Goal: Task Accomplishment & Management: Manage account settings

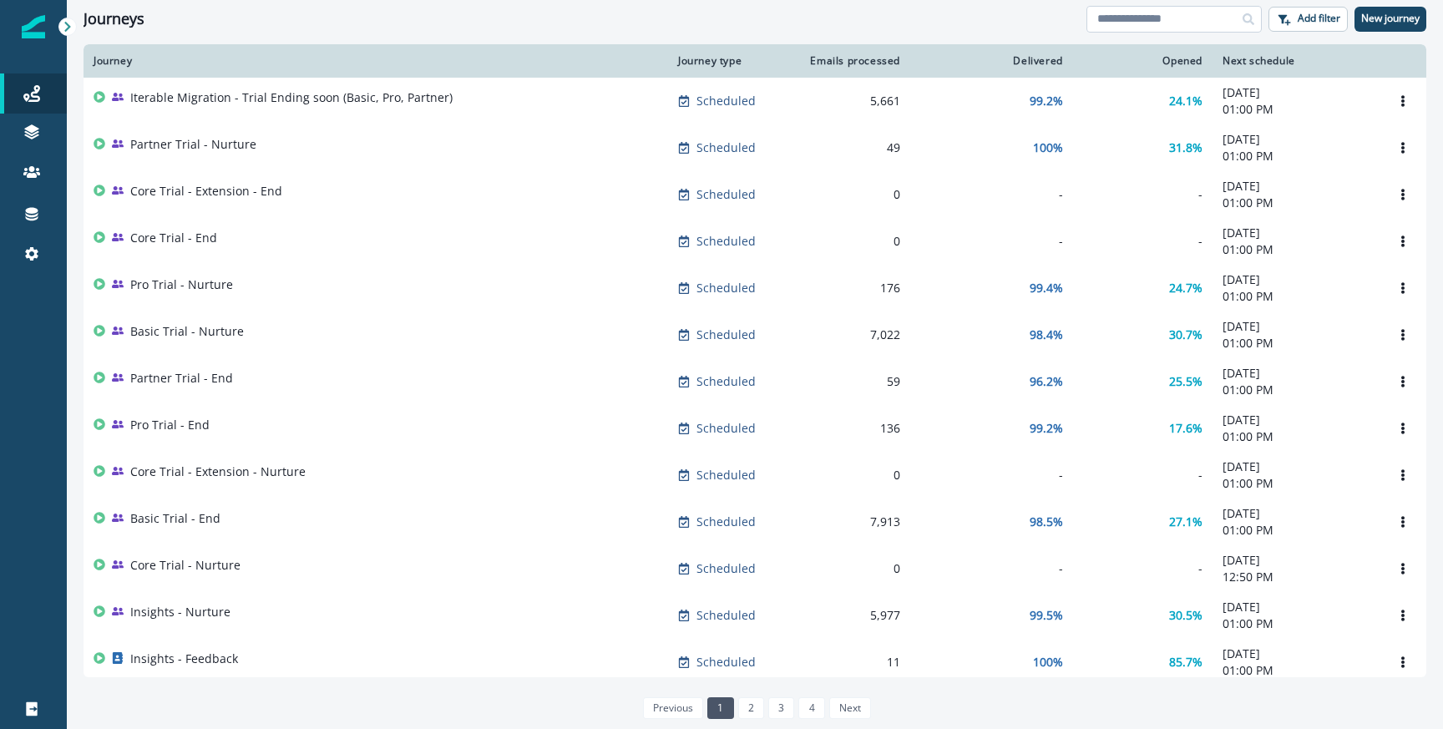
click at [1101, 6] on input at bounding box center [1174, 19] width 175 height 27
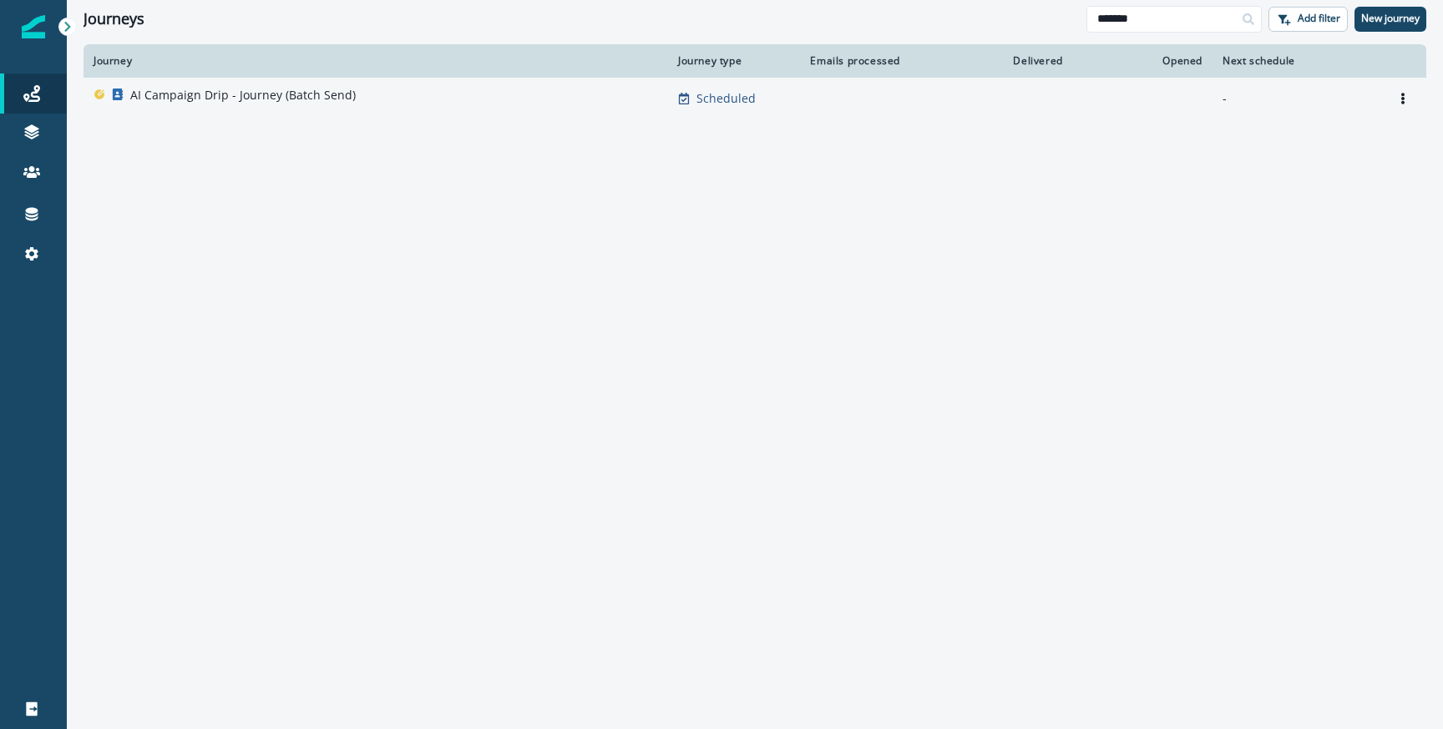
type input "*******"
click at [419, 106] on div "AI Campaign Drip - Journey (Batch Send)" at bounding box center [376, 98] width 565 height 23
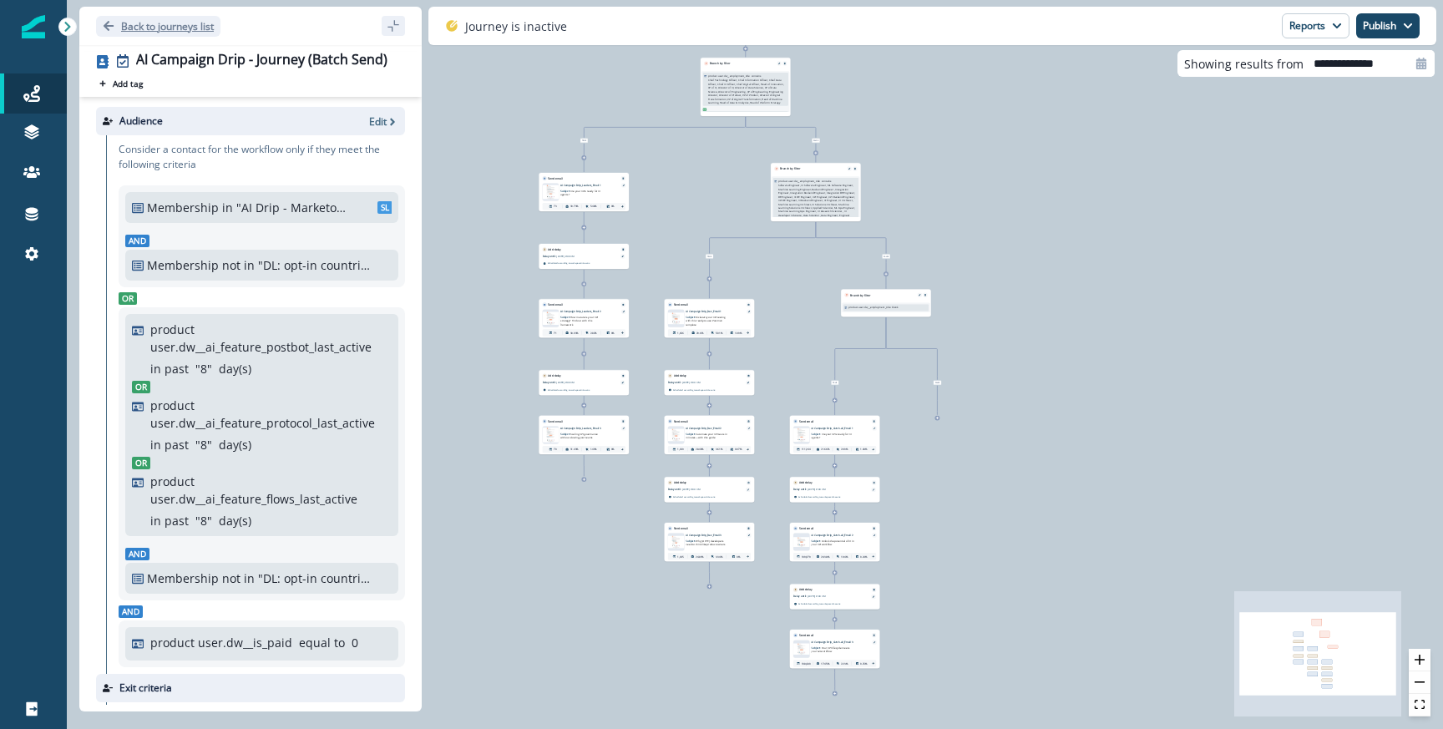
click at [170, 29] on p "Back to journeys list" at bounding box center [167, 26] width 93 height 14
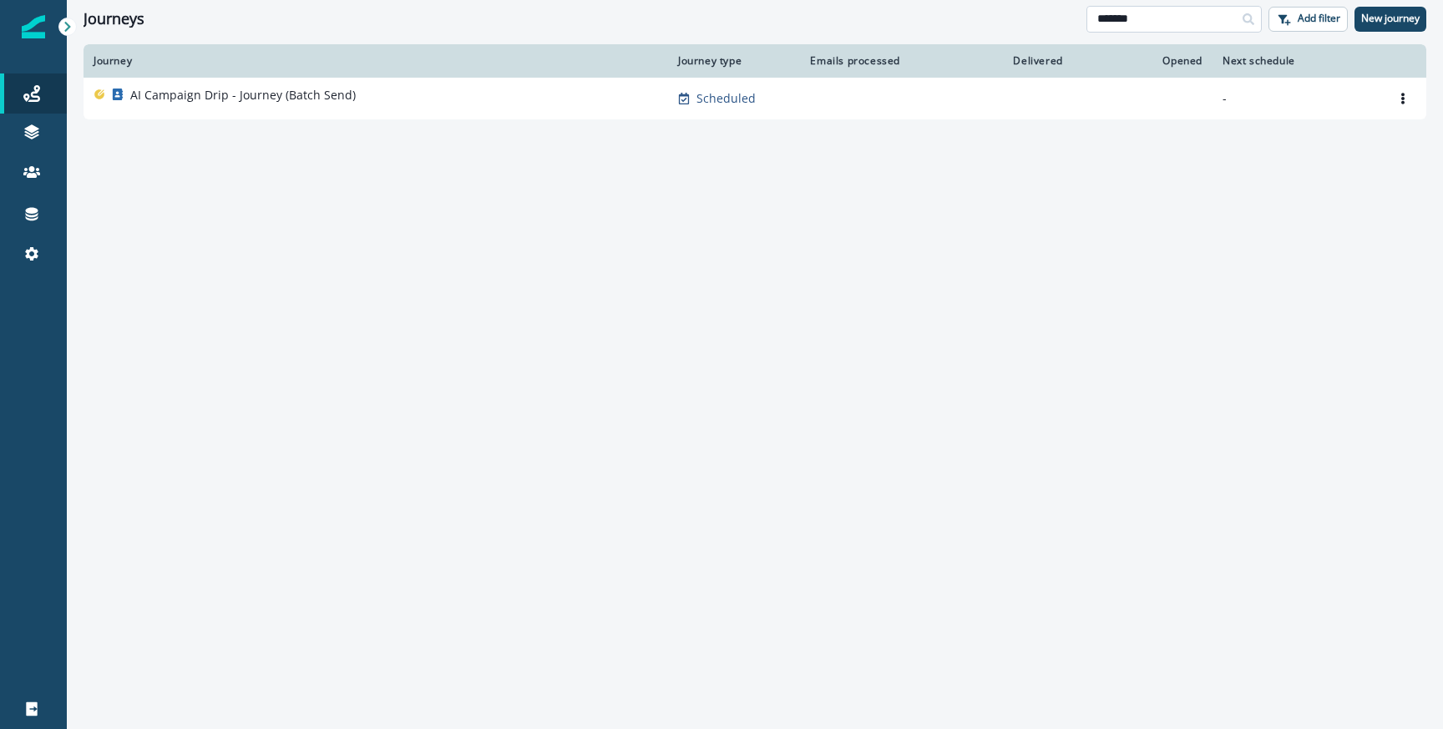
click at [1147, 20] on input "*******" at bounding box center [1174, 19] width 175 height 27
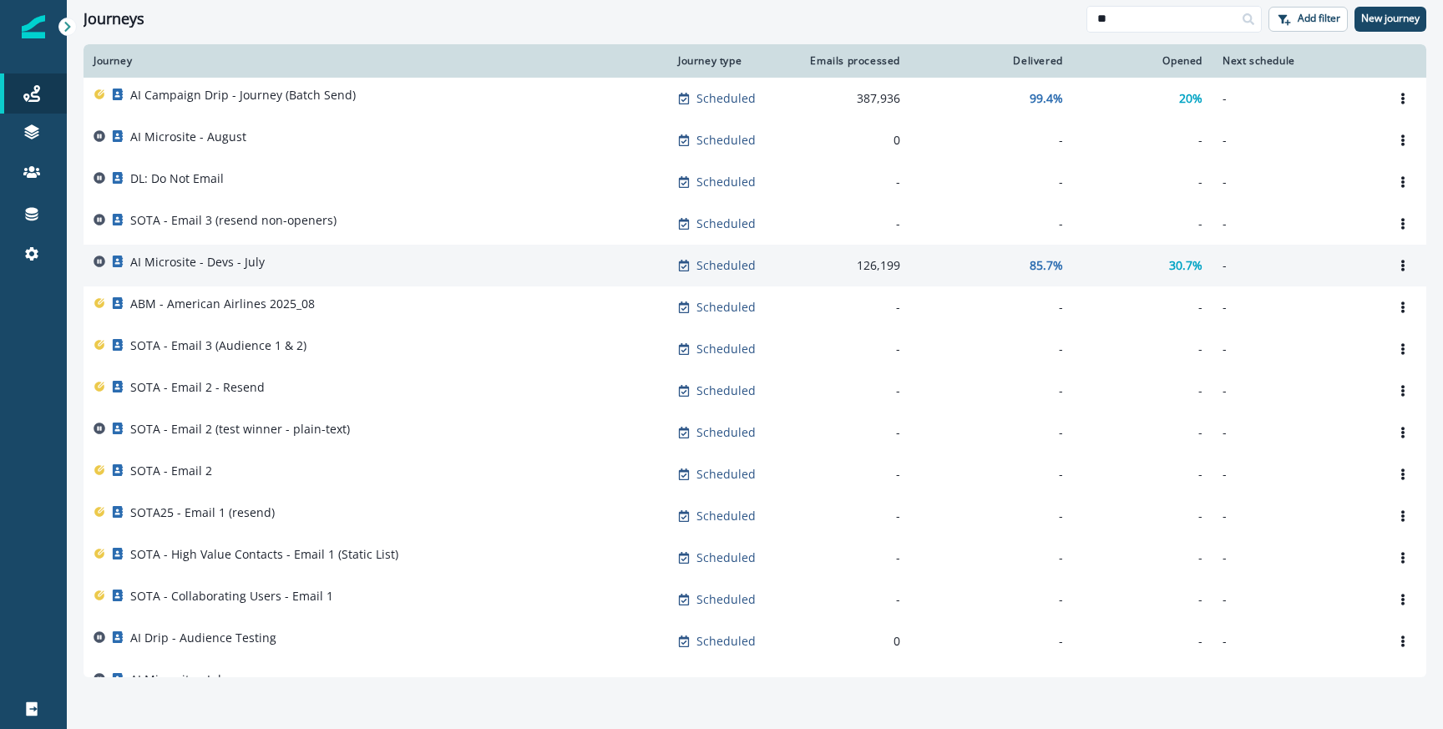
type input "**"
click at [388, 266] on div "AI Microsite - Devs - July" at bounding box center [376, 265] width 565 height 23
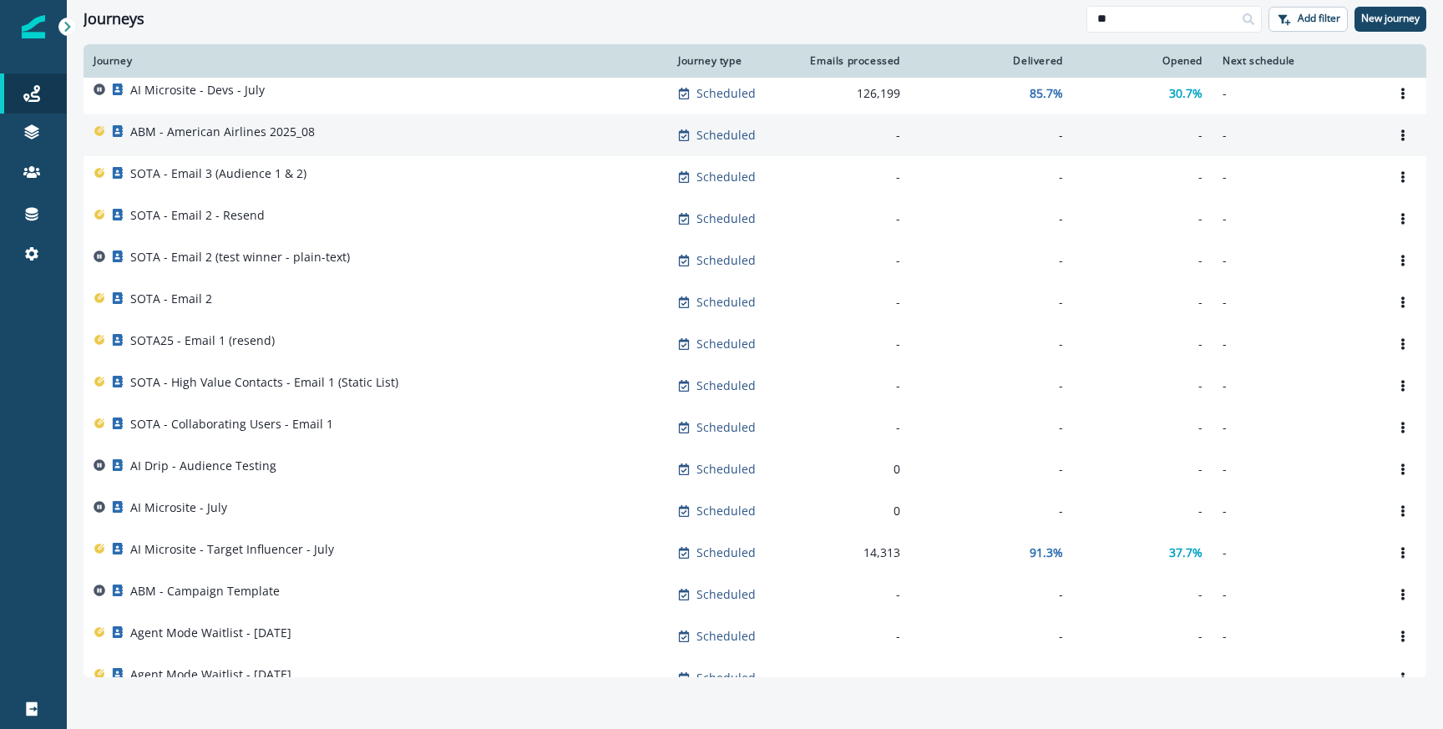
scroll to position [194, 0]
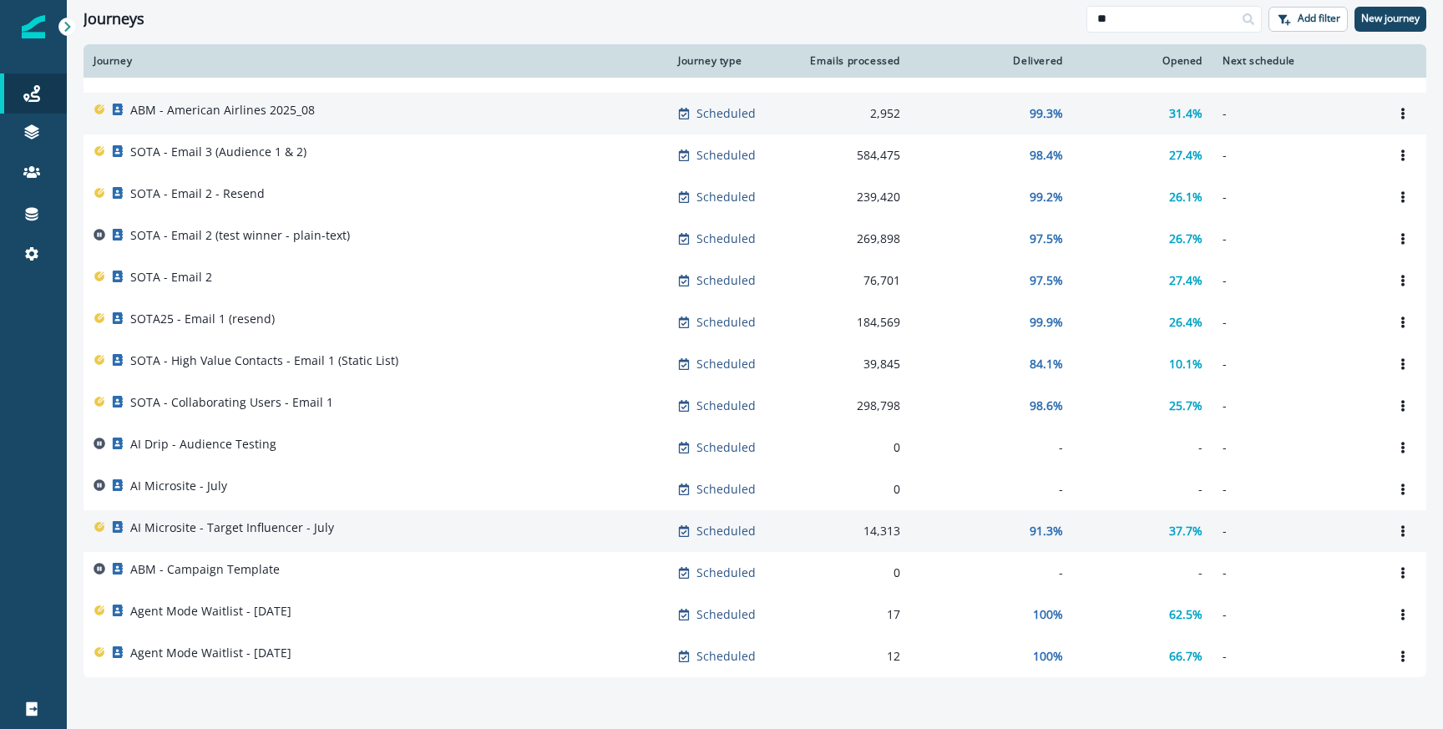
click at [431, 530] on div "AI Microsite - Target Influencer - July" at bounding box center [376, 530] width 565 height 23
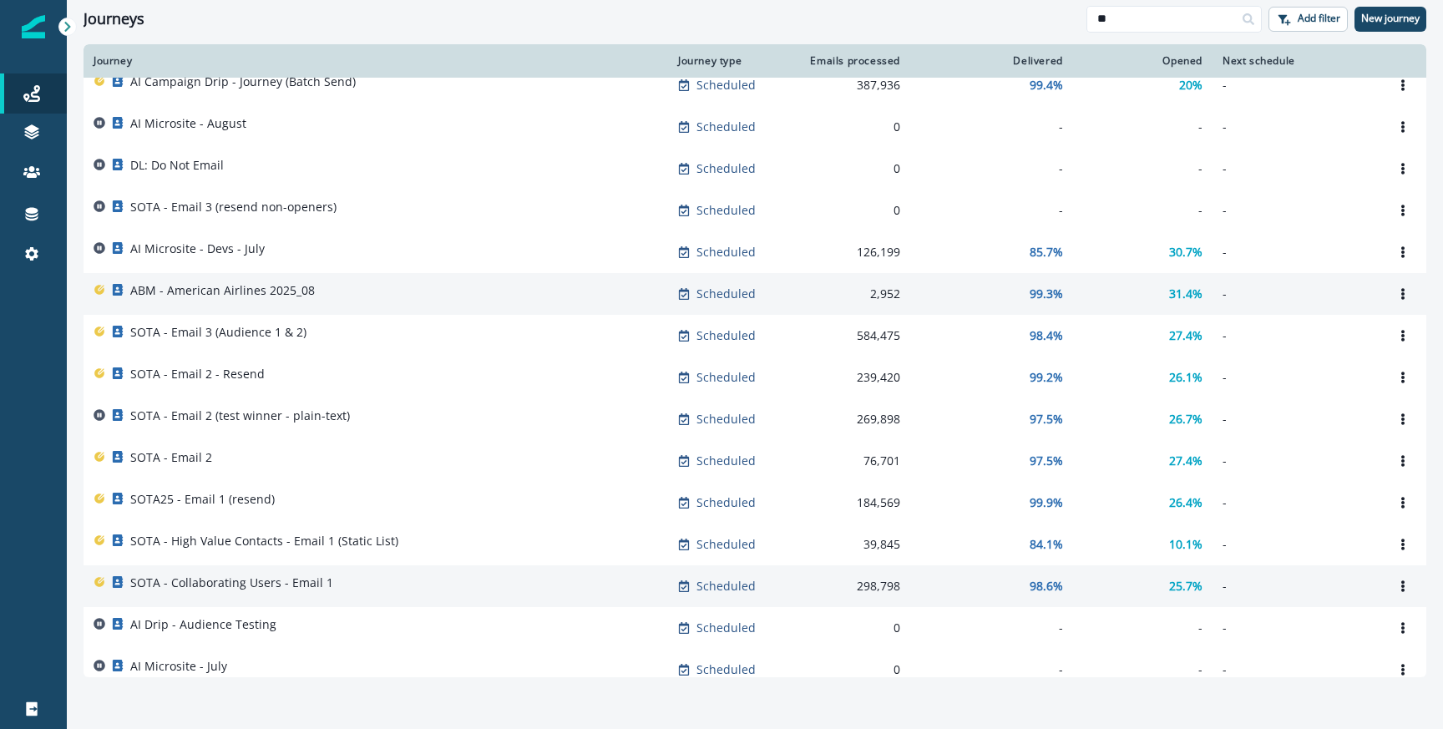
scroll to position [0, 0]
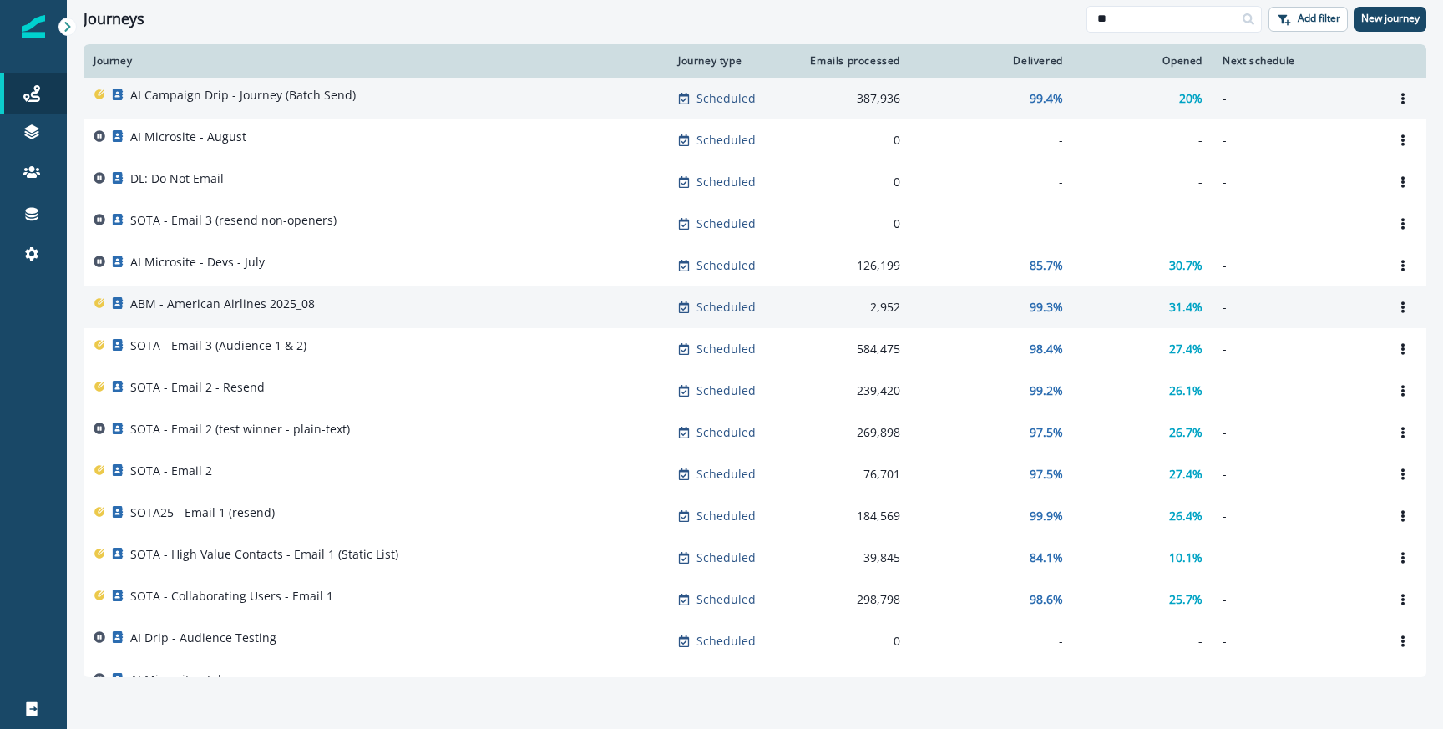
click at [287, 99] on p "AI Campaign Drip - Journey (Batch Send)" at bounding box center [242, 95] width 225 height 17
click at [1404, 101] on icon "Options" at bounding box center [1402, 99] width 3 height 12
click at [1269, 145] on button "Clone" at bounding box center [1322, 138] width 185 height 27
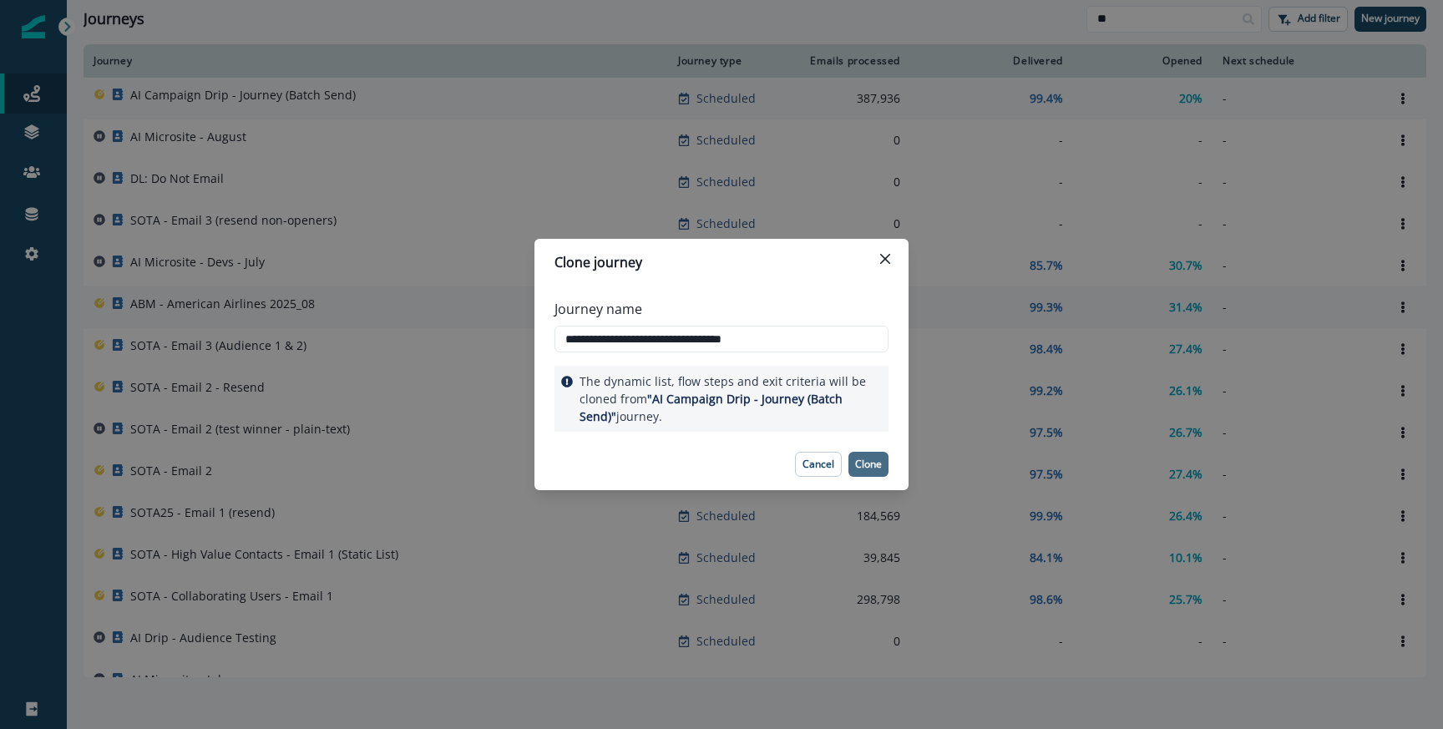
type input "**********"
click at [867, 473] on button "Clone" at bounding box center [868, 464] width 40 height 25
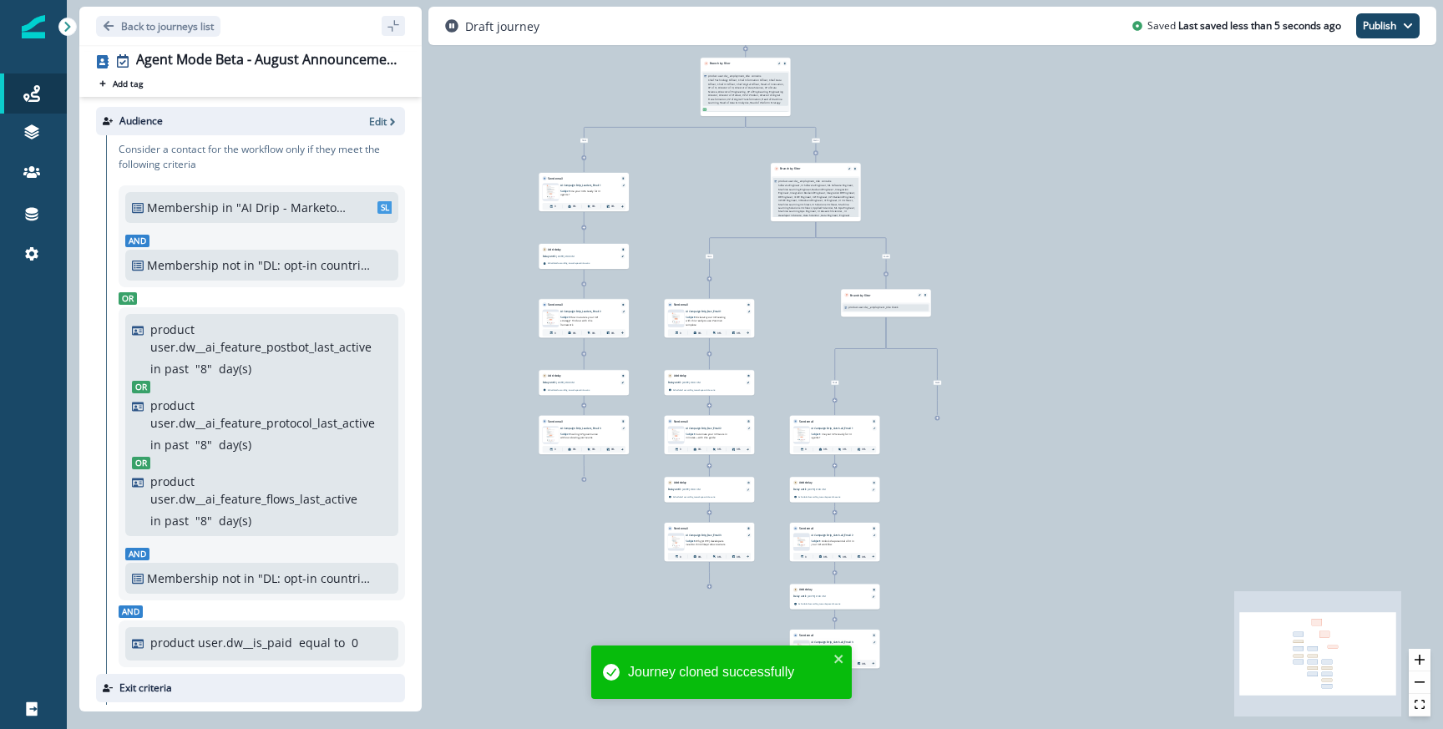
click at [723, 199] on div "0 contact has entered the journey Branch by filter product user.dw__employment_…" at bounding box center [755, 364] width 1376 height 729
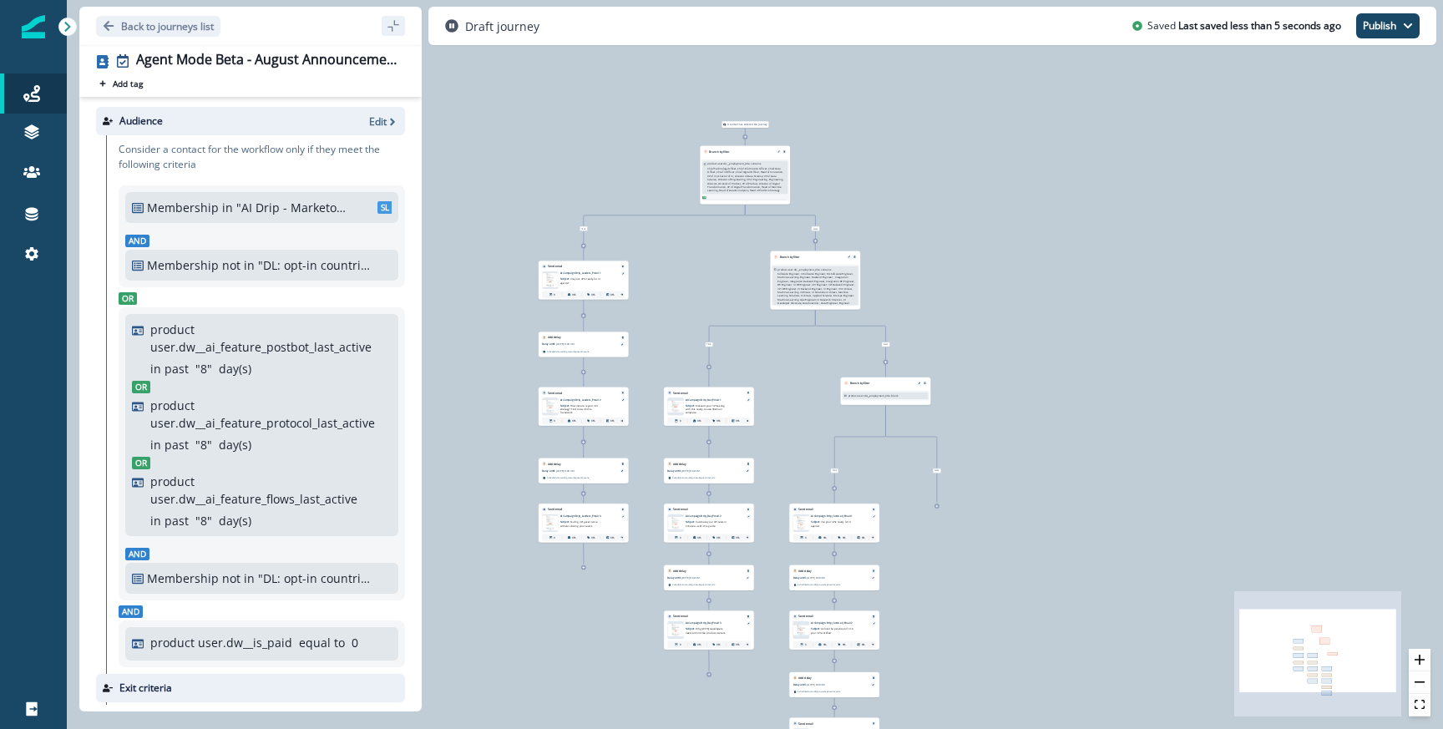
click at [752, 187] on p "Chief Technology Officer, Chief Information Officer, Chief Data Officer, Chief …" at bounding box center [746, 180] width 78 height 26
click at [788, 153] on div "Branch by filter" at bounding box center [745, 150] width 90 height 8
click at [785, 151] on button "Remove" at bounding box center [785, 151] width 6 height 3
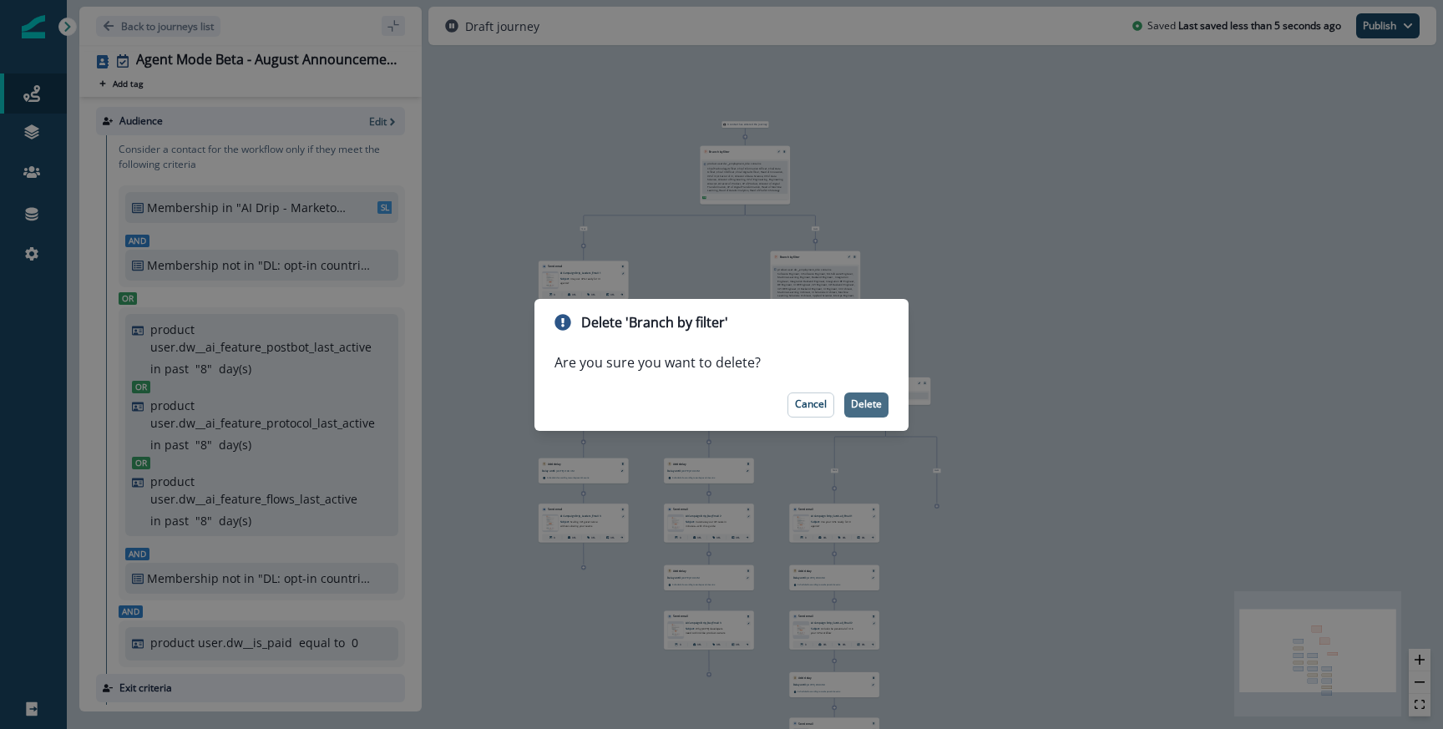
click at [864, 393] on button "Delete" at bounding box center [866, 405] width 44 height 25
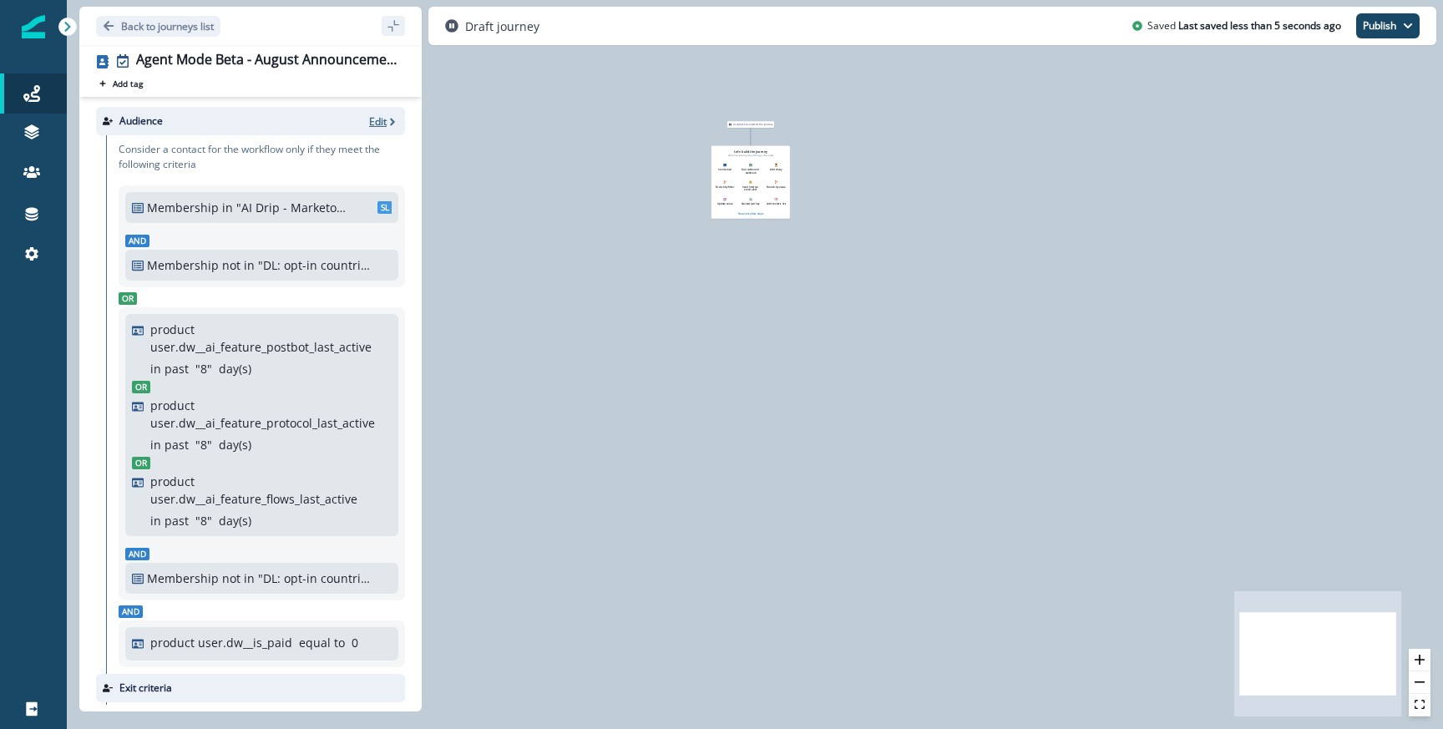
click at [372, 124] on p "Edit" at bounding box center [378, 121] width 18 height 14
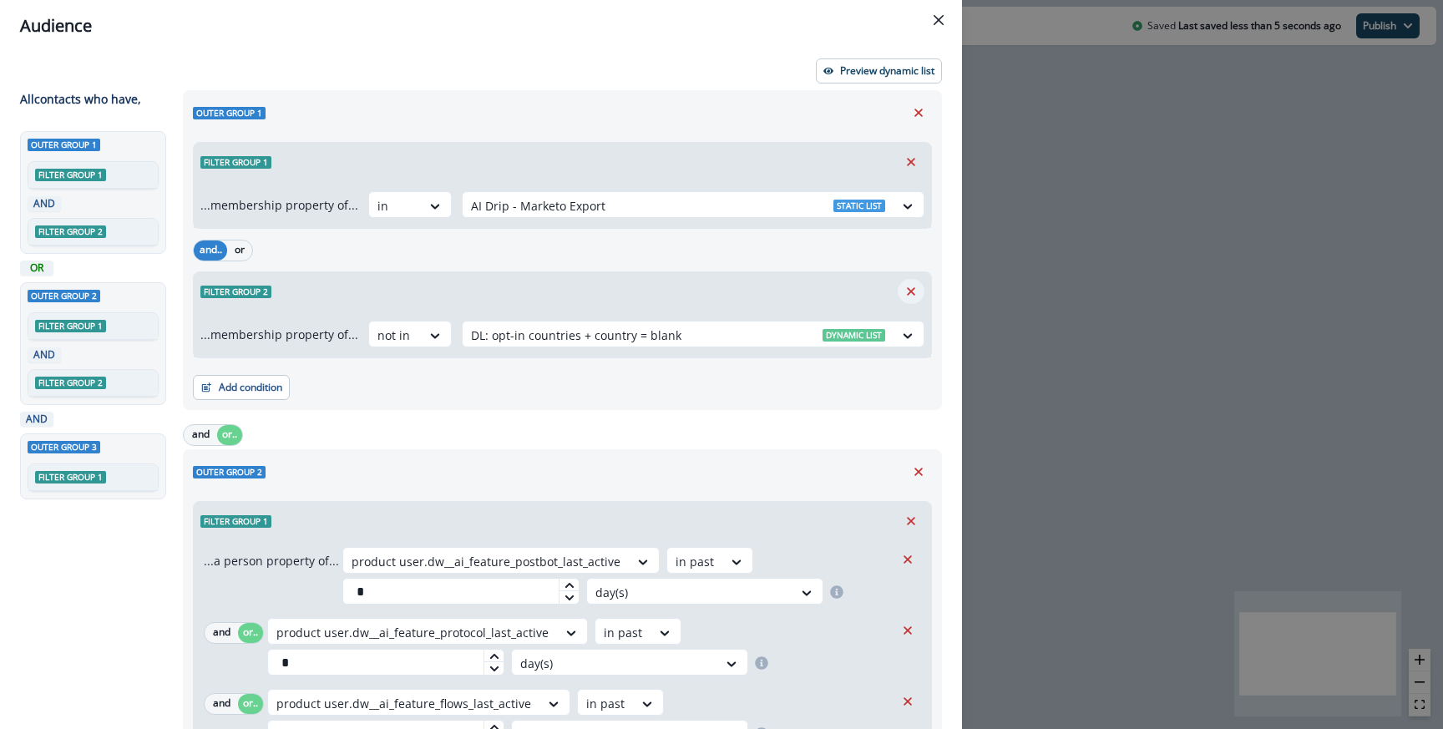
click at [915, 286] on icon "Remove" at bounding box center [911, 291] width 15 height 15
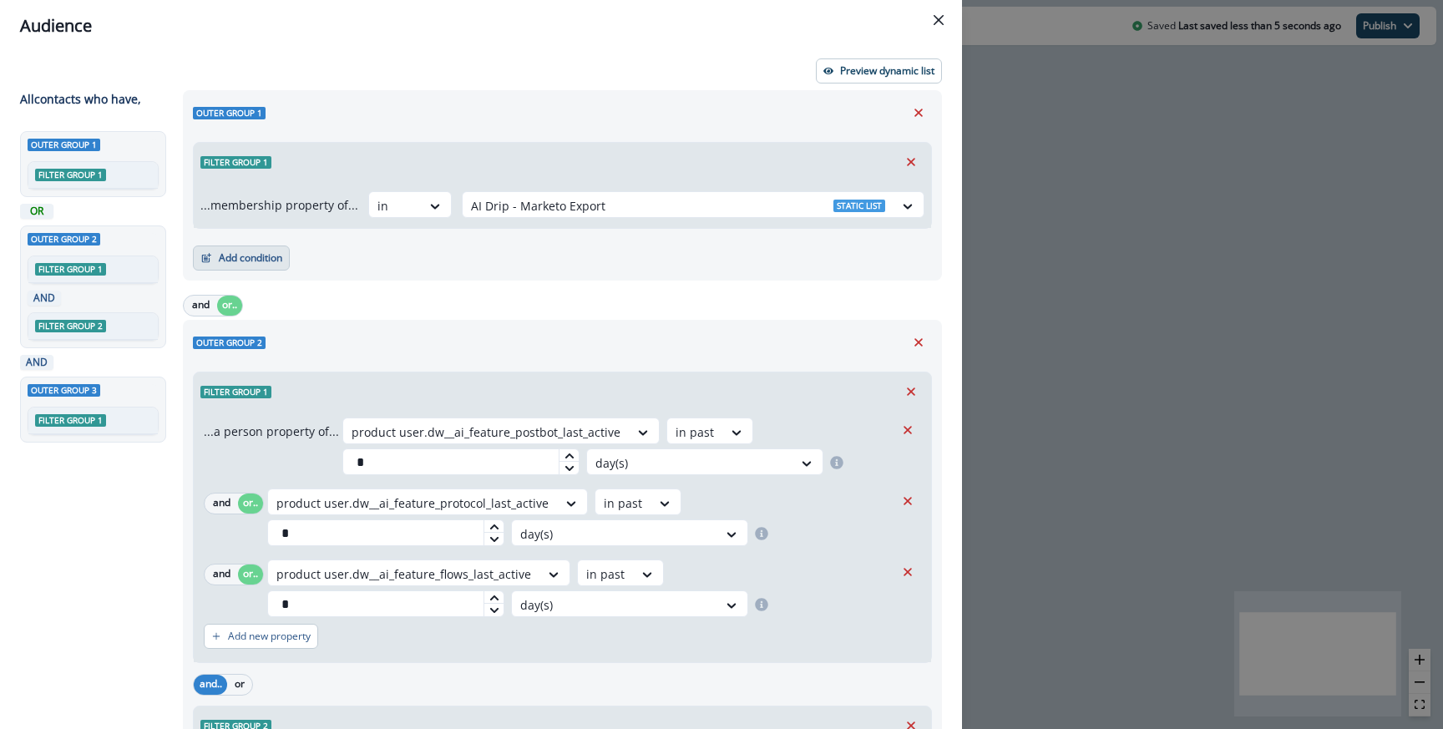
click at [281, 260] on button "Add condition" at bounding box center [241, 258] width 97 height 25
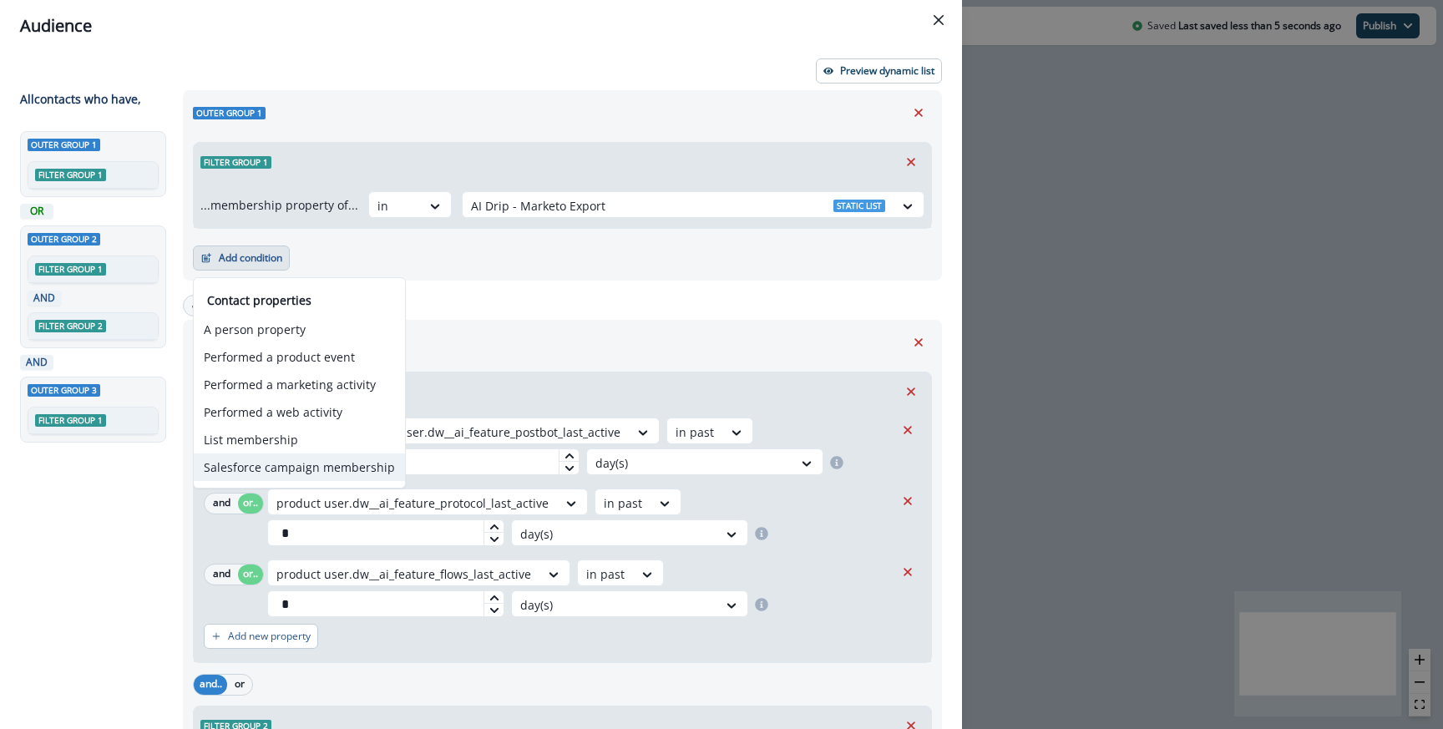
click at [297, 470] on button "Salesforce campaign membership" at bounding box center [299, 467] width 211 height 28
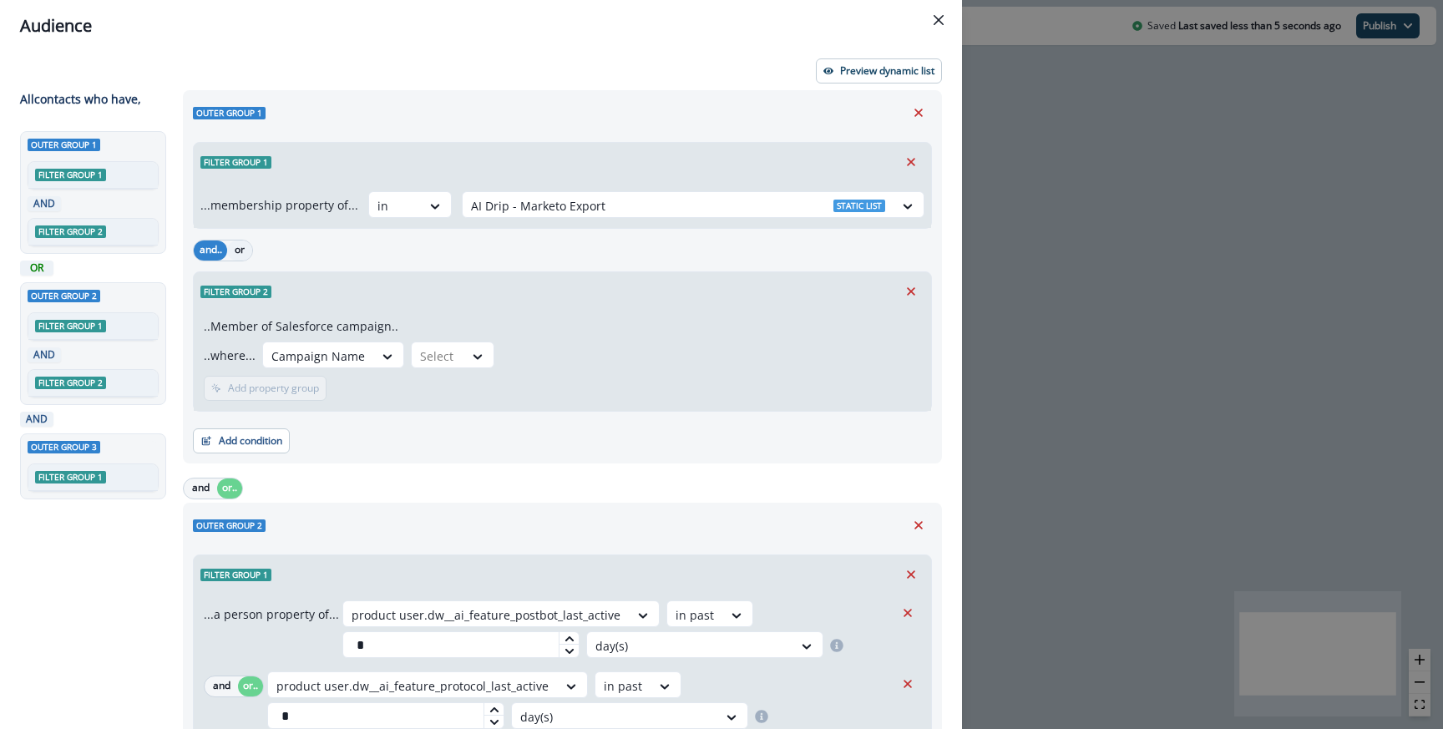
click at [241, 244] on button "or" at bounding box center [239, 251] width 25 height 20
click at [318, 343] on div "Campaign Name" at bounding box center [318, 356] width 110 height 28
click at [316, 401] on div "Campaign Name" at bounding box center [329, 393] width 139 height 31
click at [443, 363] on div at bounding box center [437, 356] width 35 height 21
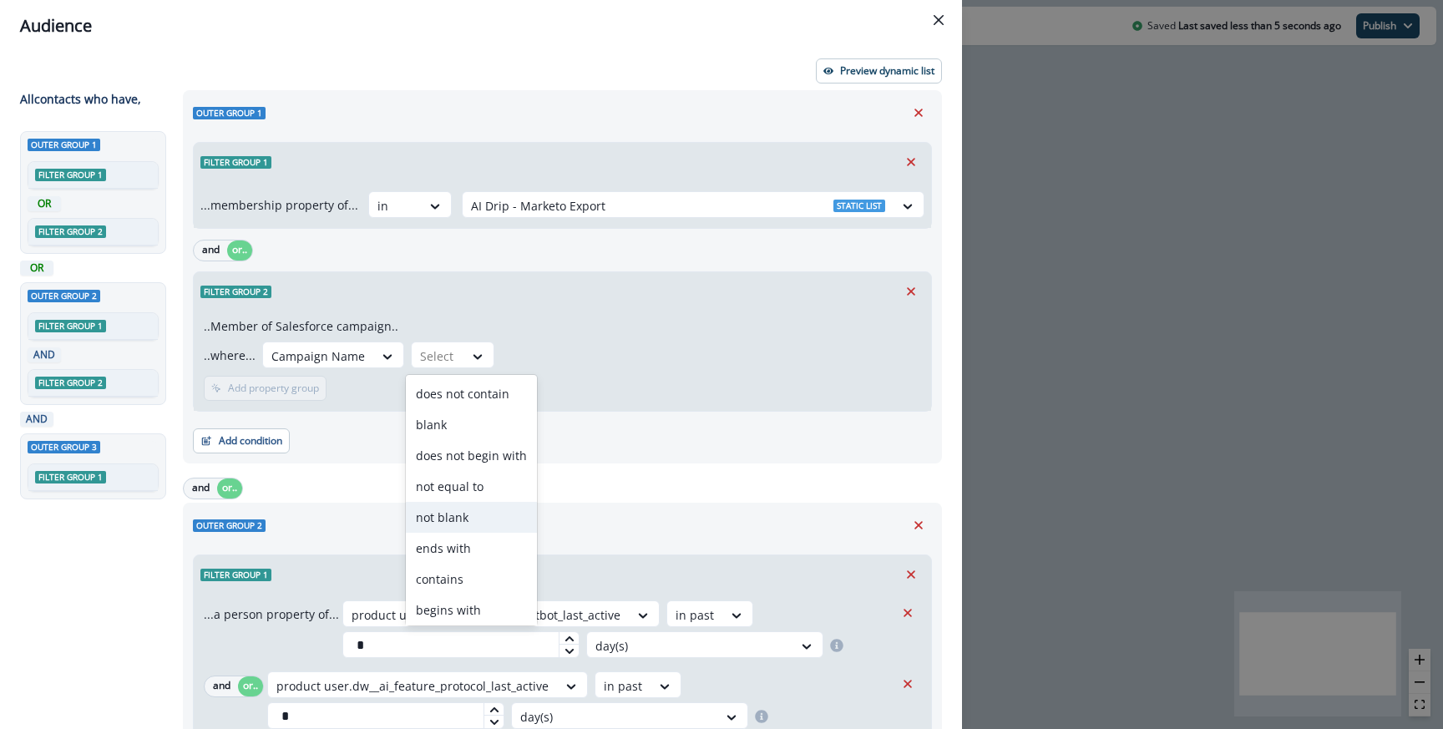
scroll to position [65, 0]
click at [451, 575] on div "equal to" at bounding box center [471, 575] width 131 height 31
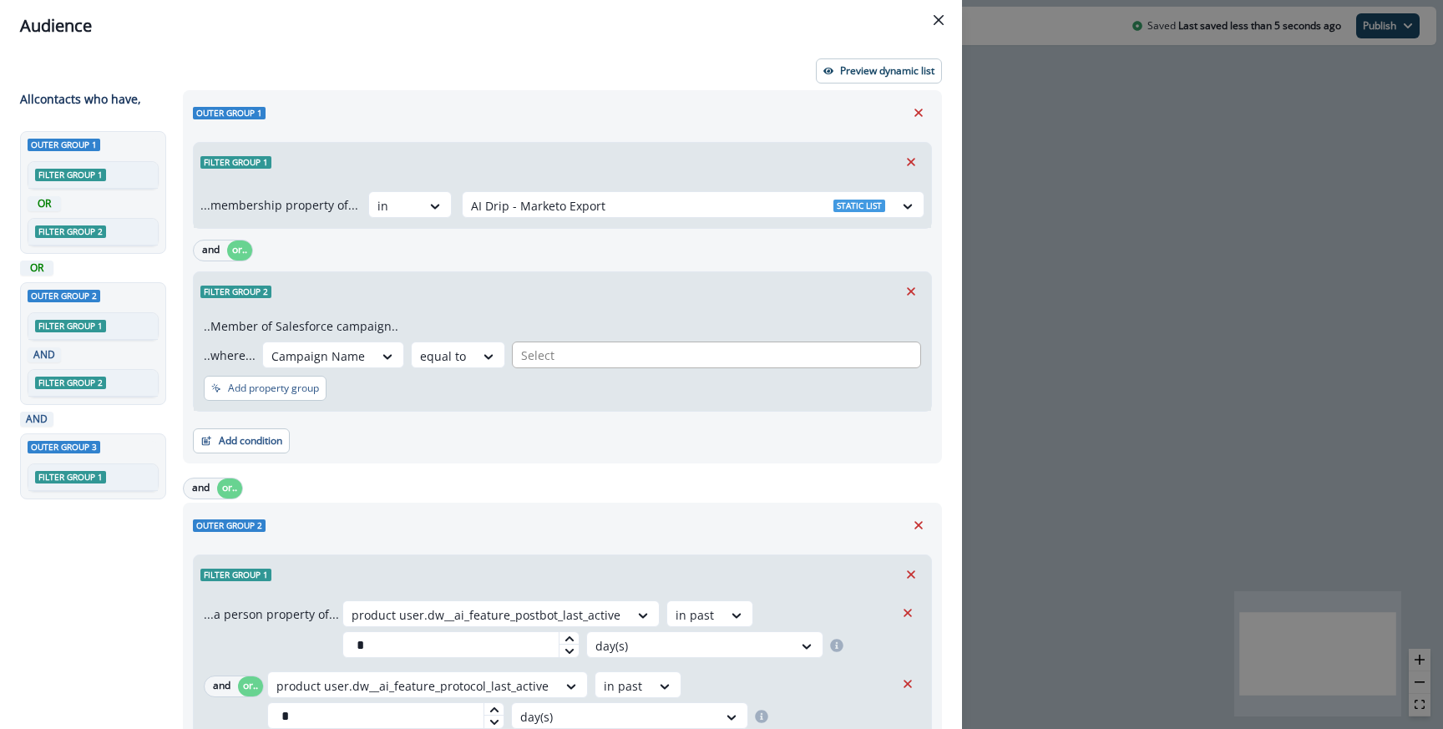
click at [552, 349] on div at bounding box center [716, 355] width 391 height 21
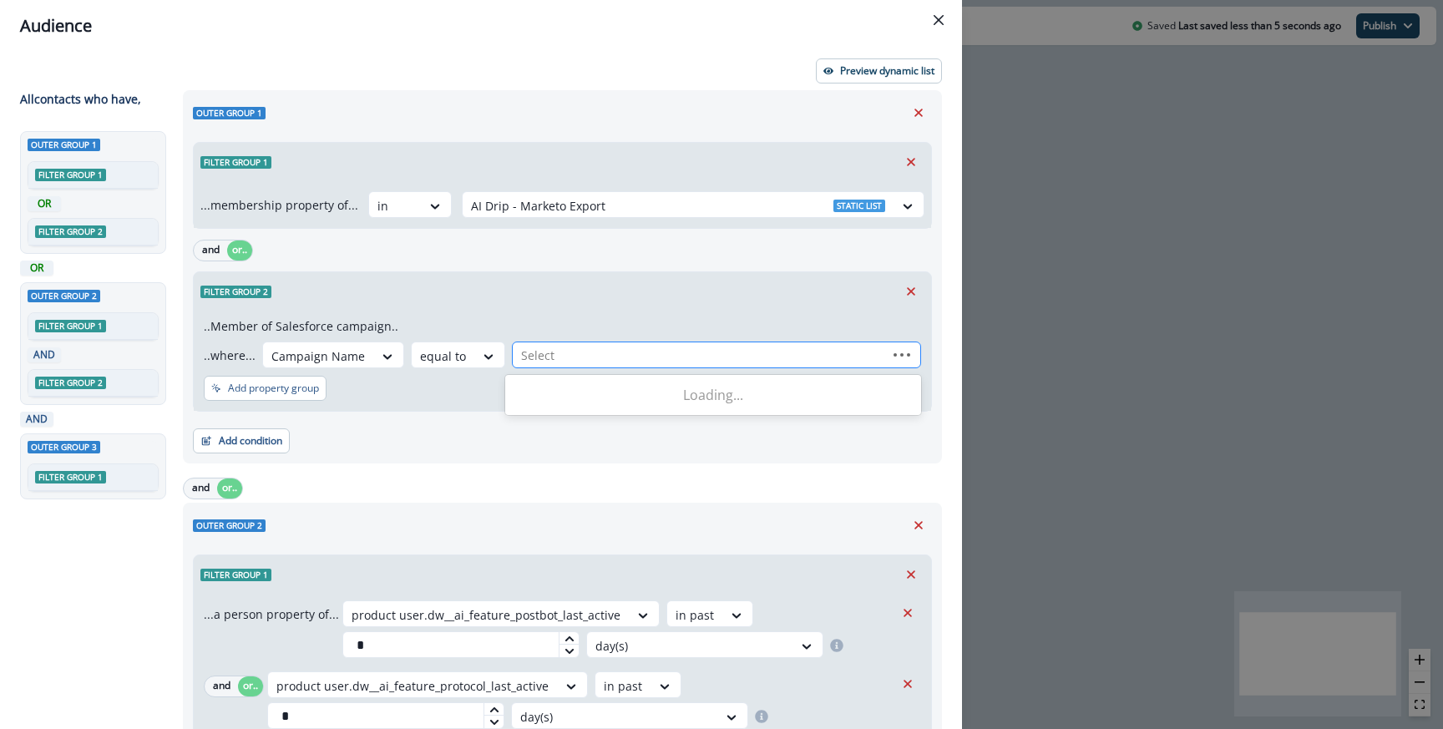
paste input "**********"
type input "**********"
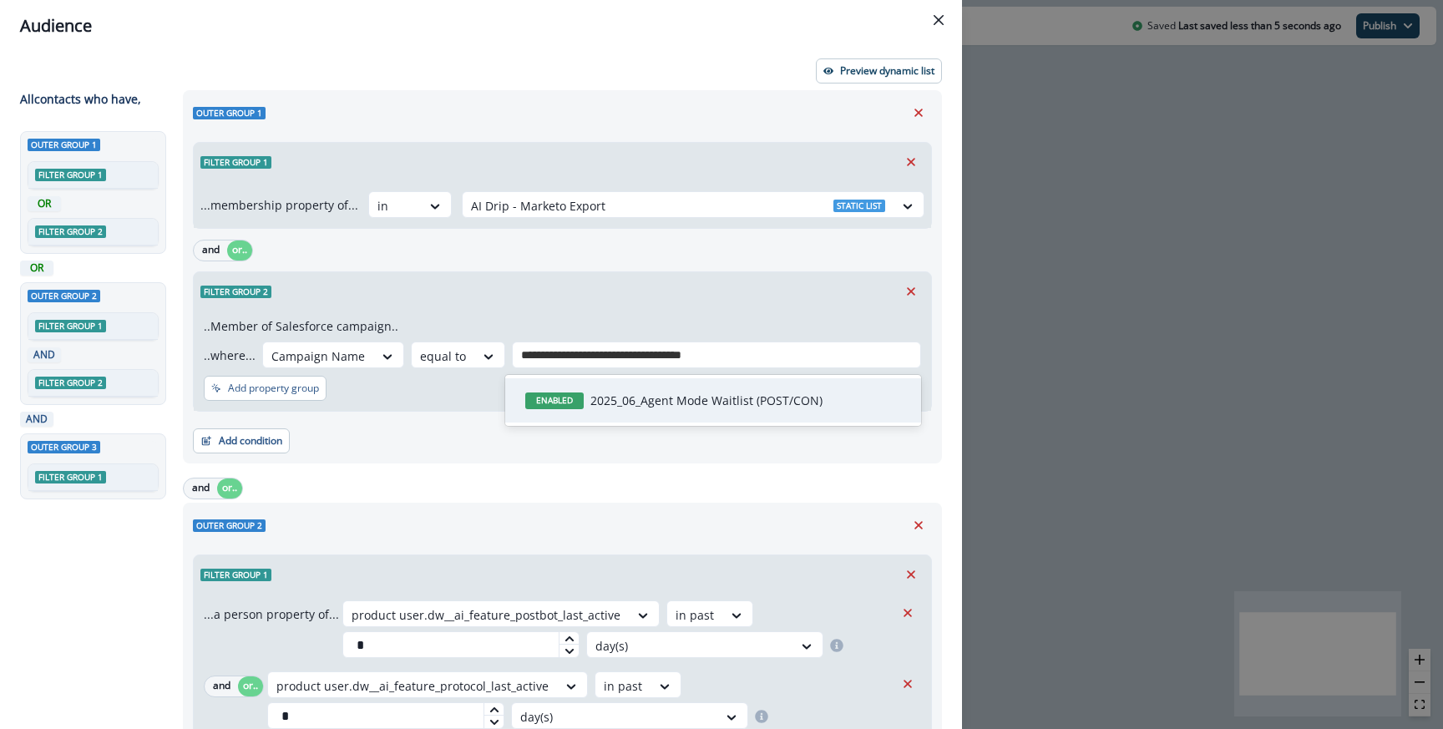
click at [639, 400] on p "2025_06_Agent Mode Waitlist (POST/CON)" at bounding box center [706, 401] width 232 height 18
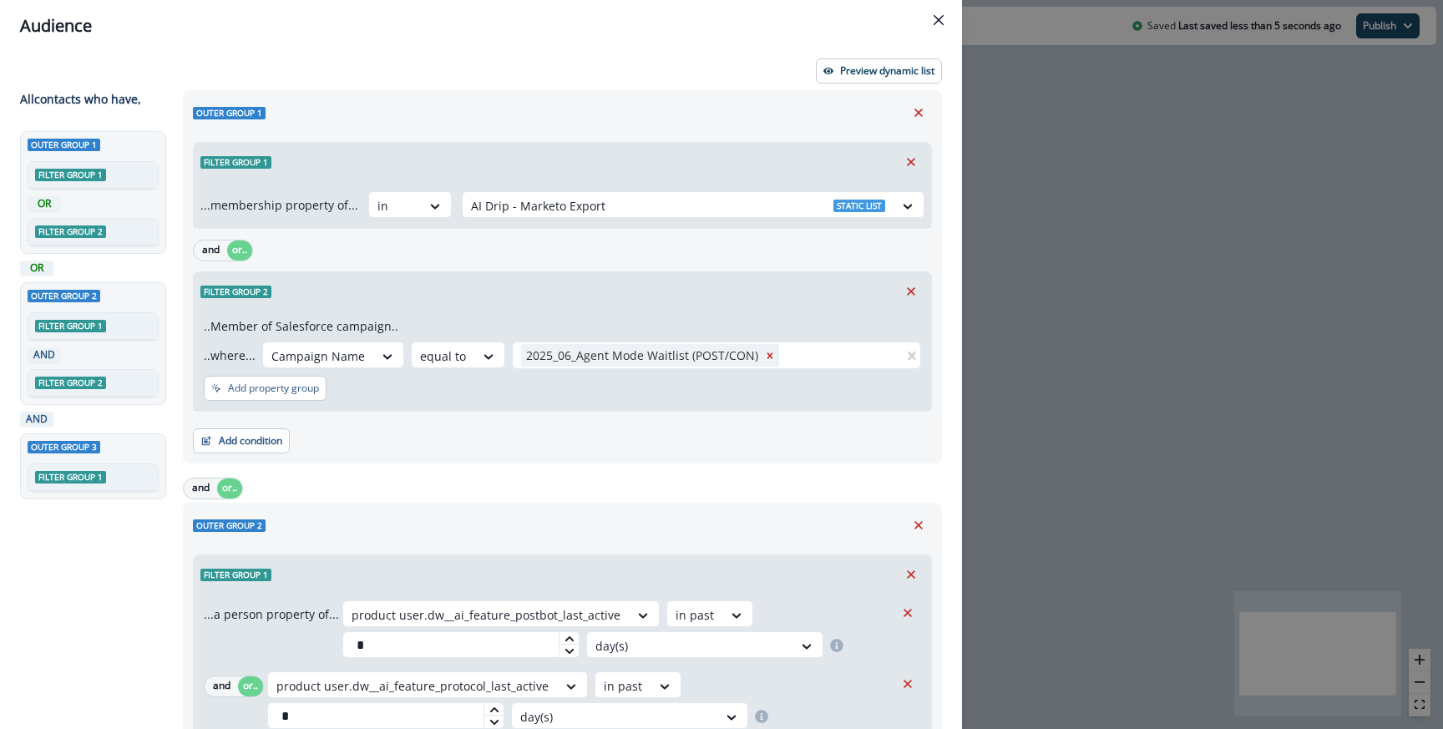
click at [635, 324] on div "..Member of Salesforce campaign.. ..where... Campaign Name equal to 2025_06_Age…" at bounding box center [562, 361] width 737 height 100
click at [251, 440] on button "Add condition" at bounding box center [241, 440] width 97 height 25
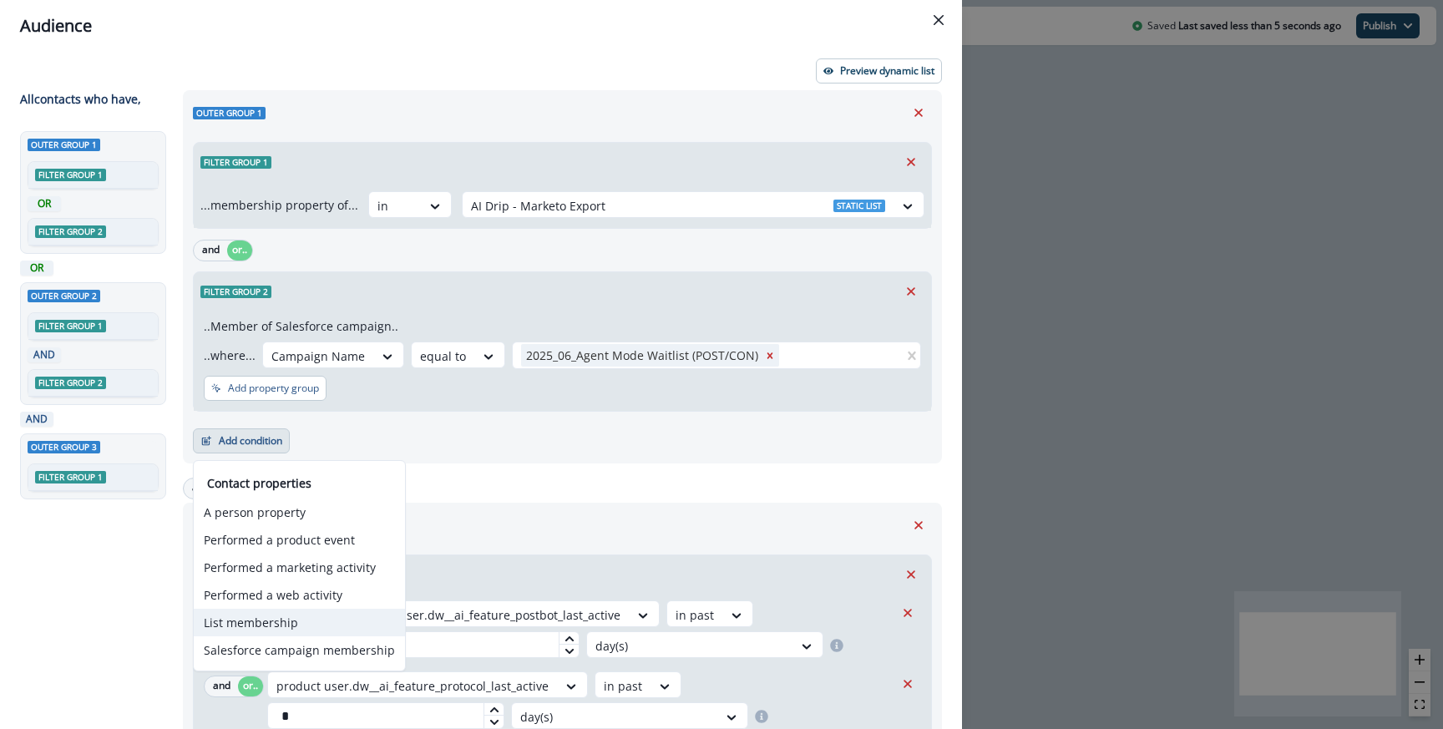
click at [244, 626] on button "List membership" at bounding box center [299, 623] width 211 height 28
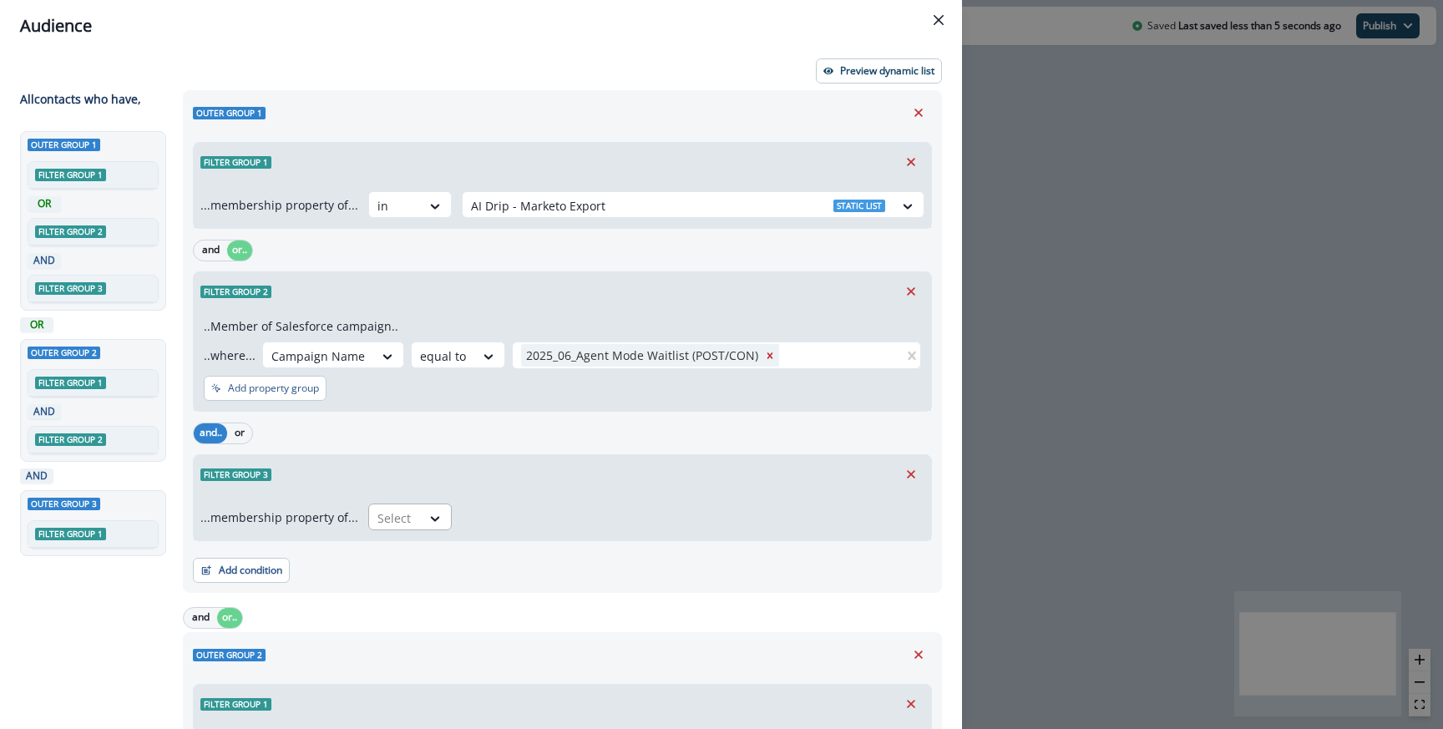
click at [387, 526] on div at bounding box center [394, 518] width 35 height 21
click at [388, 551] on div "not in" at bounding box center [405, 555] width 84 height 31
click at [481, 509] on div at bounding box center [678, 518] width 414 height 21
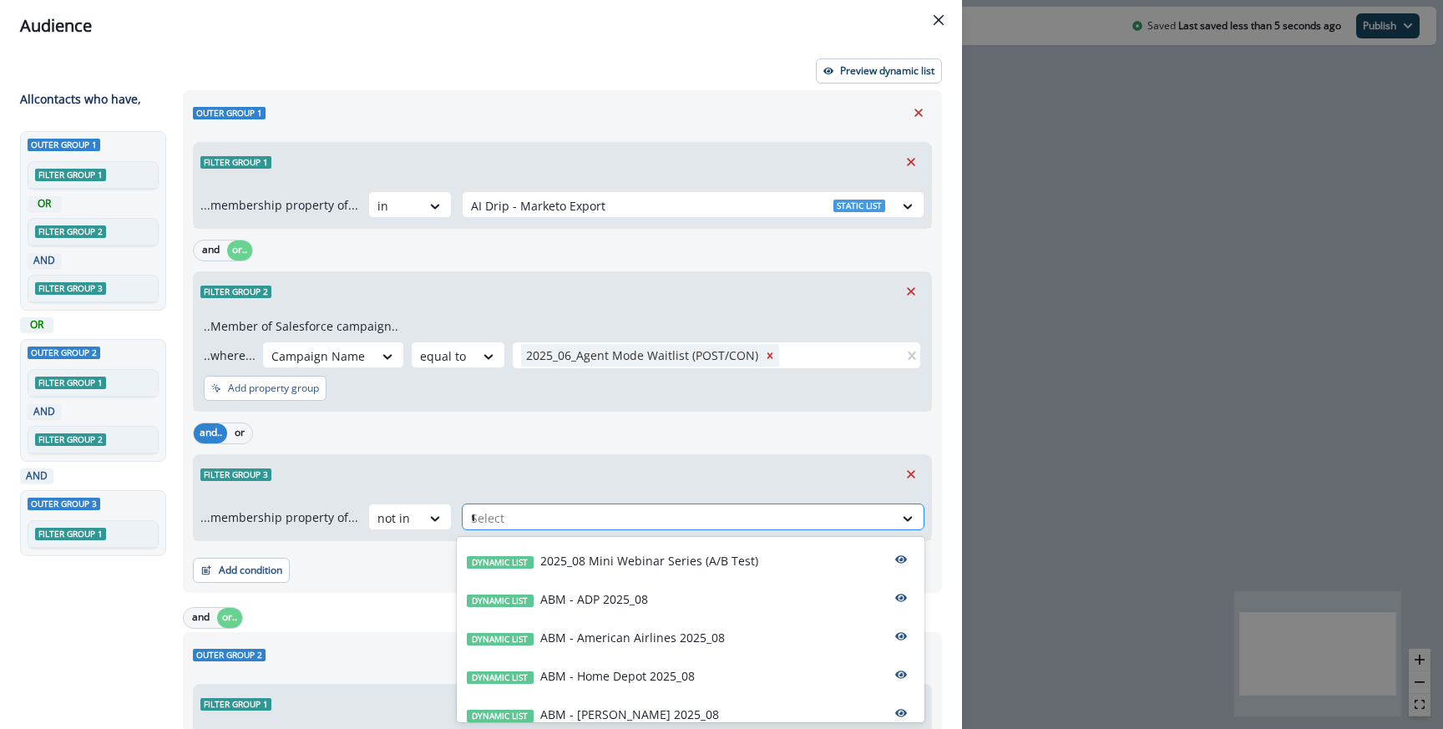
type input "**"
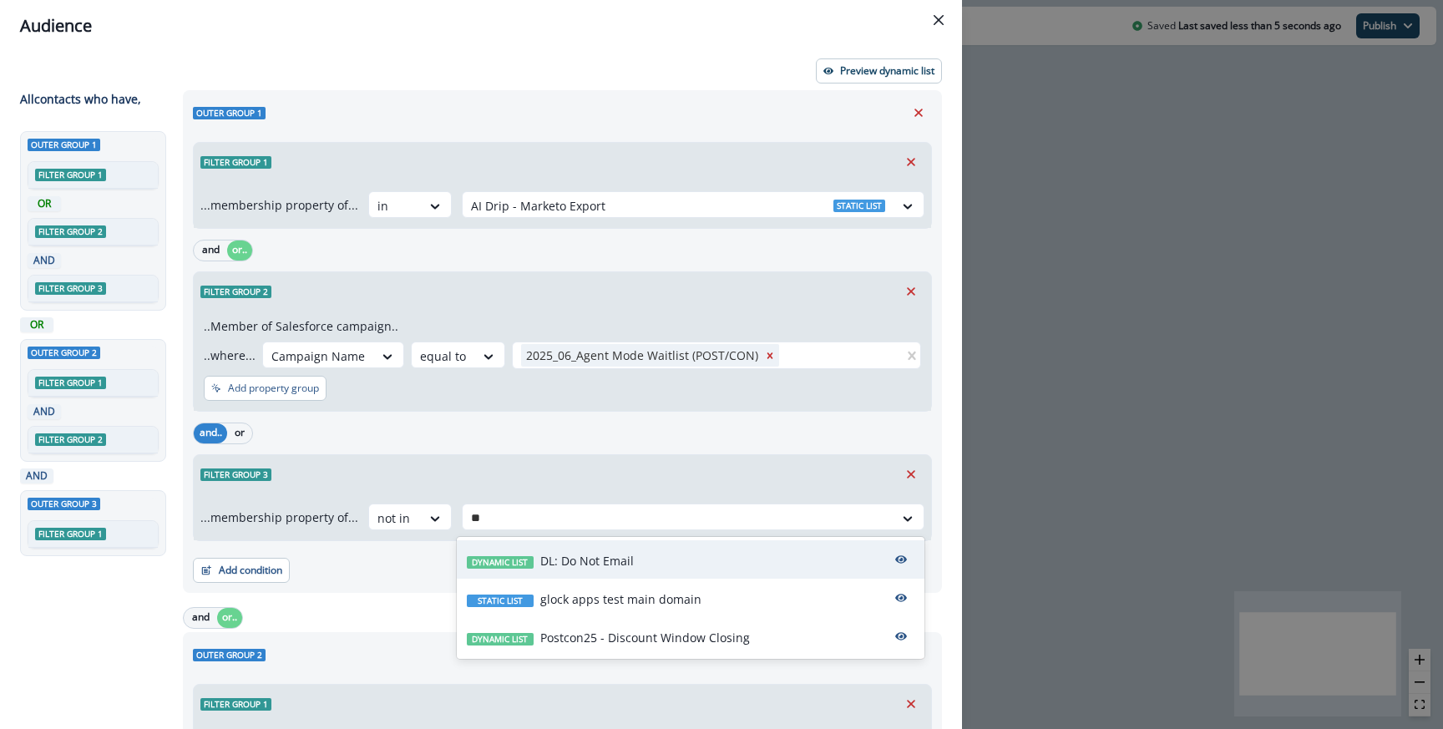
click at [555, 546] on div "Dynamic list DL: Do Not Email" at bounding box center [691, 559] width 468 height 38
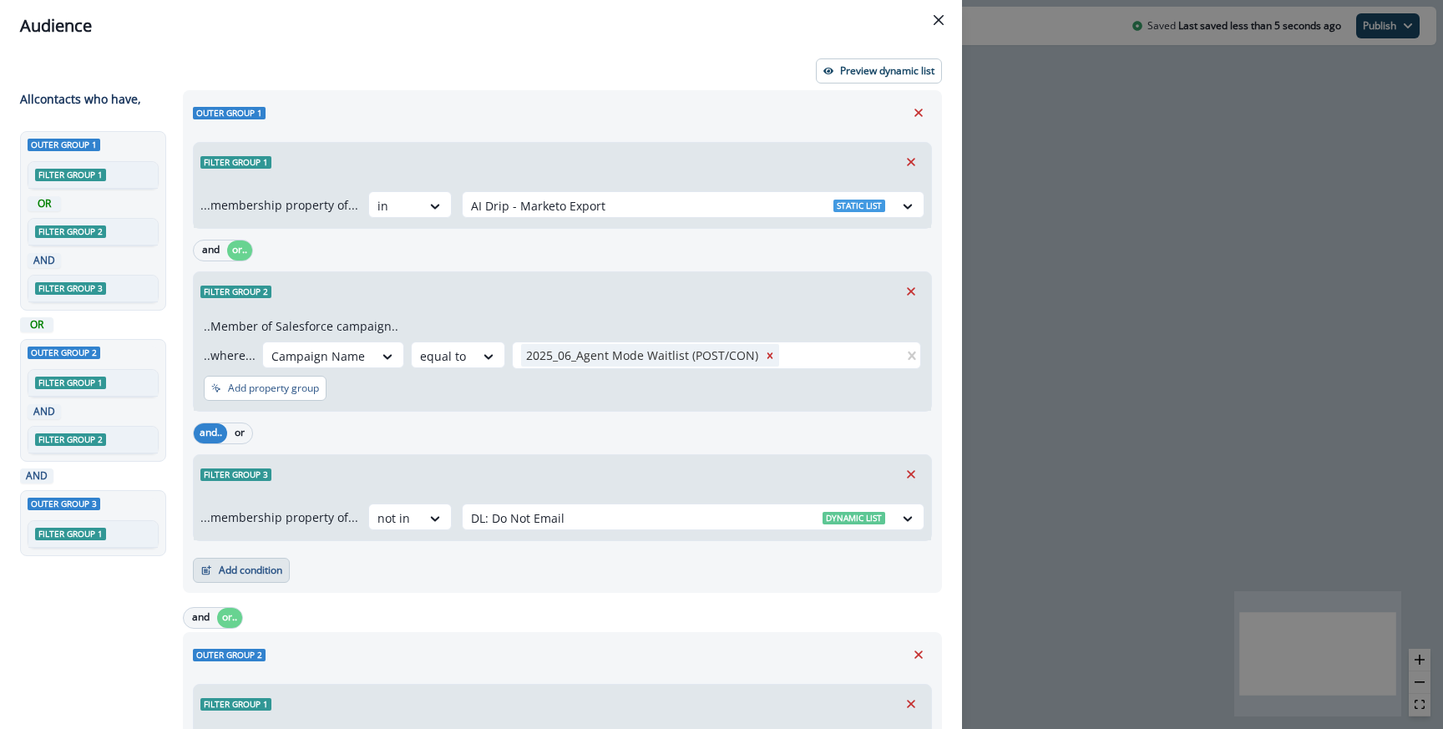
click at [241, 567] on button "Add condition" at bounding box center [241, 570] width 97 height 25
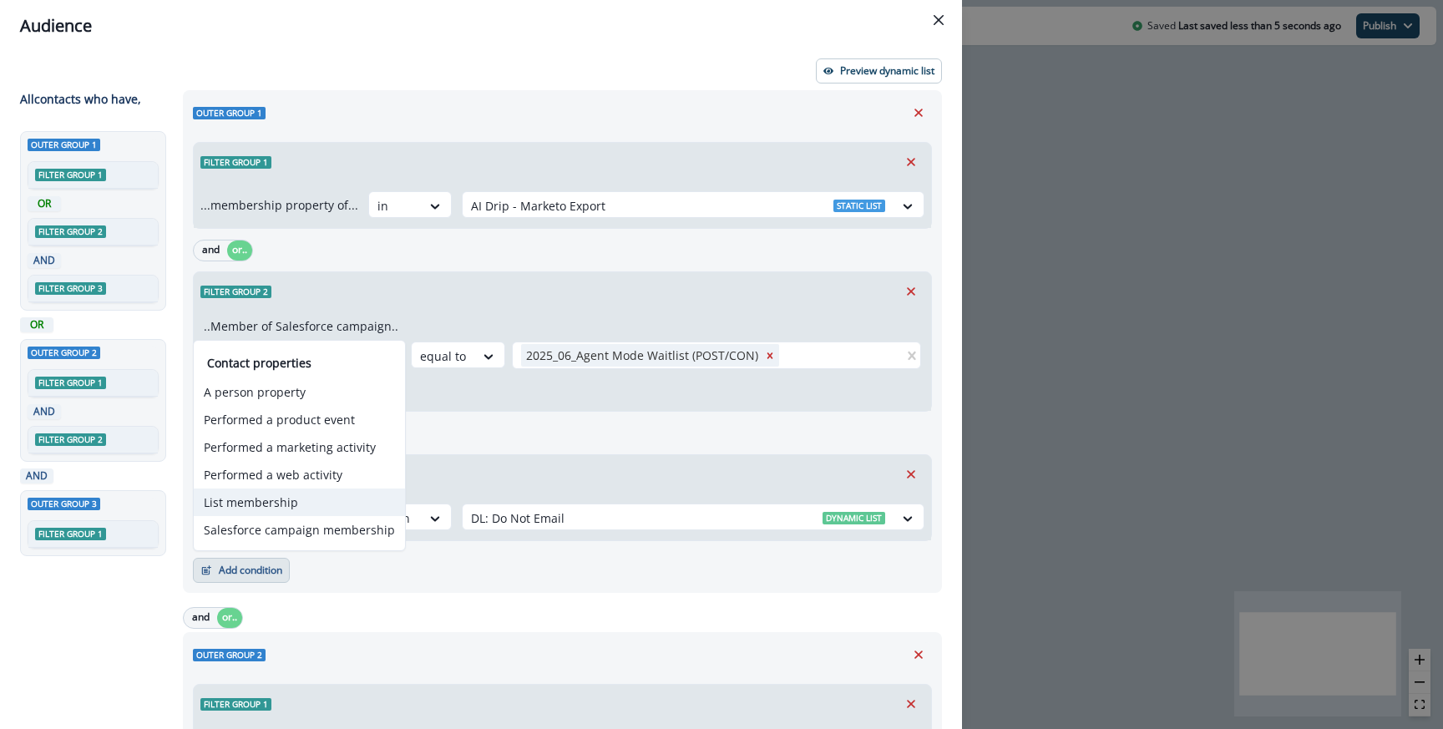
click at [280, 506] on button "List membership" at bounding box center [299, 503] width 211 height 28
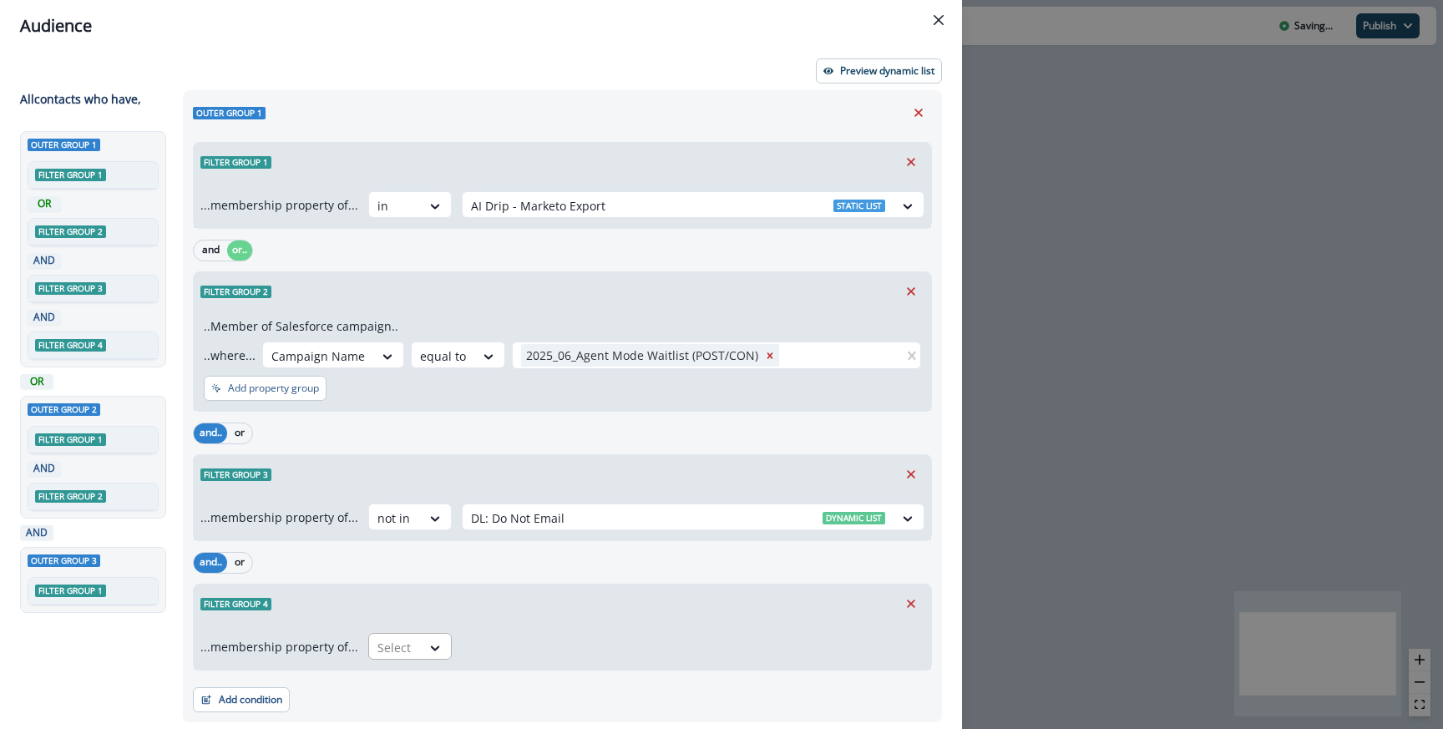
click at [394, 658] on div "Select" at bounding box center [395, 648] width 52 height 28
click at [402, 578] on div "not in" at bounding box center [405, 576] width 84 height 31
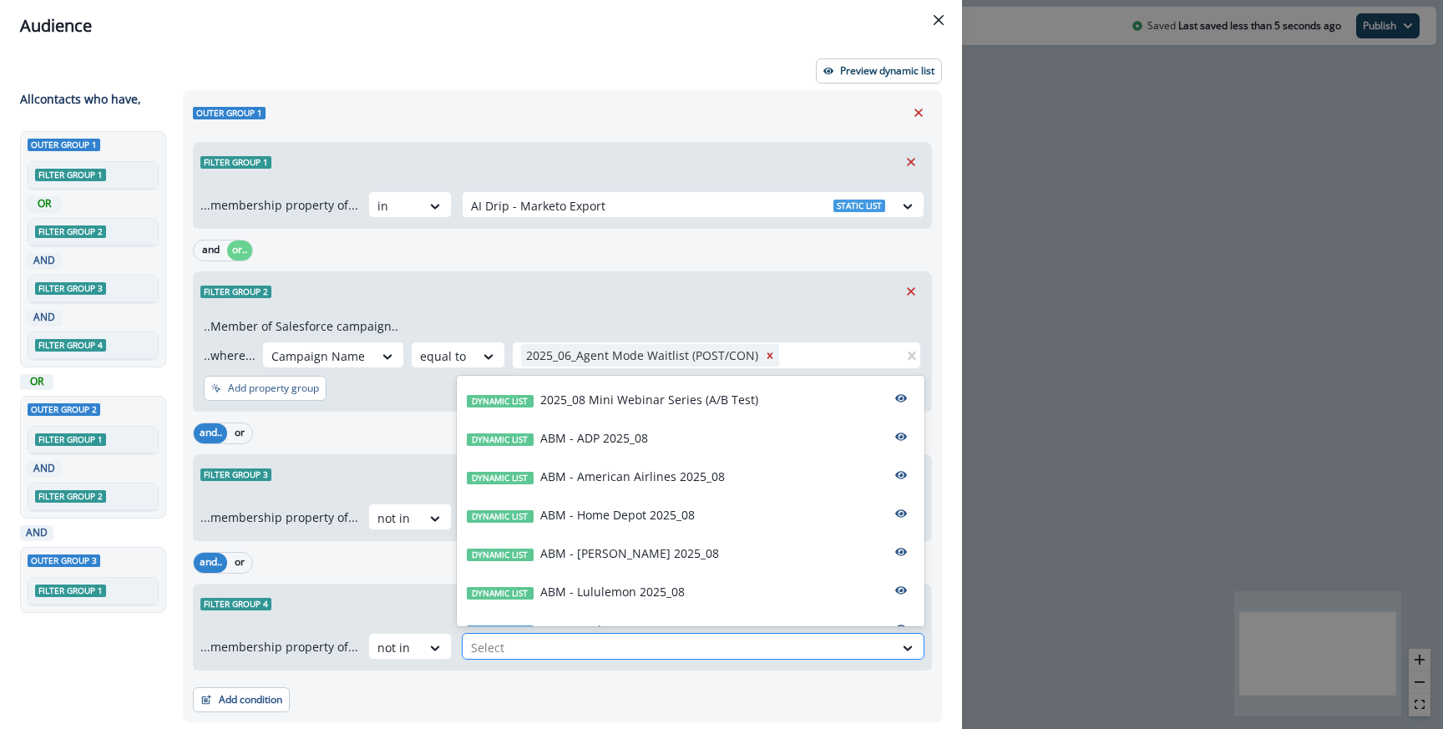
click at [502, 651] on div at bounding box center [678, 647] width 414 height 21
type input "**"
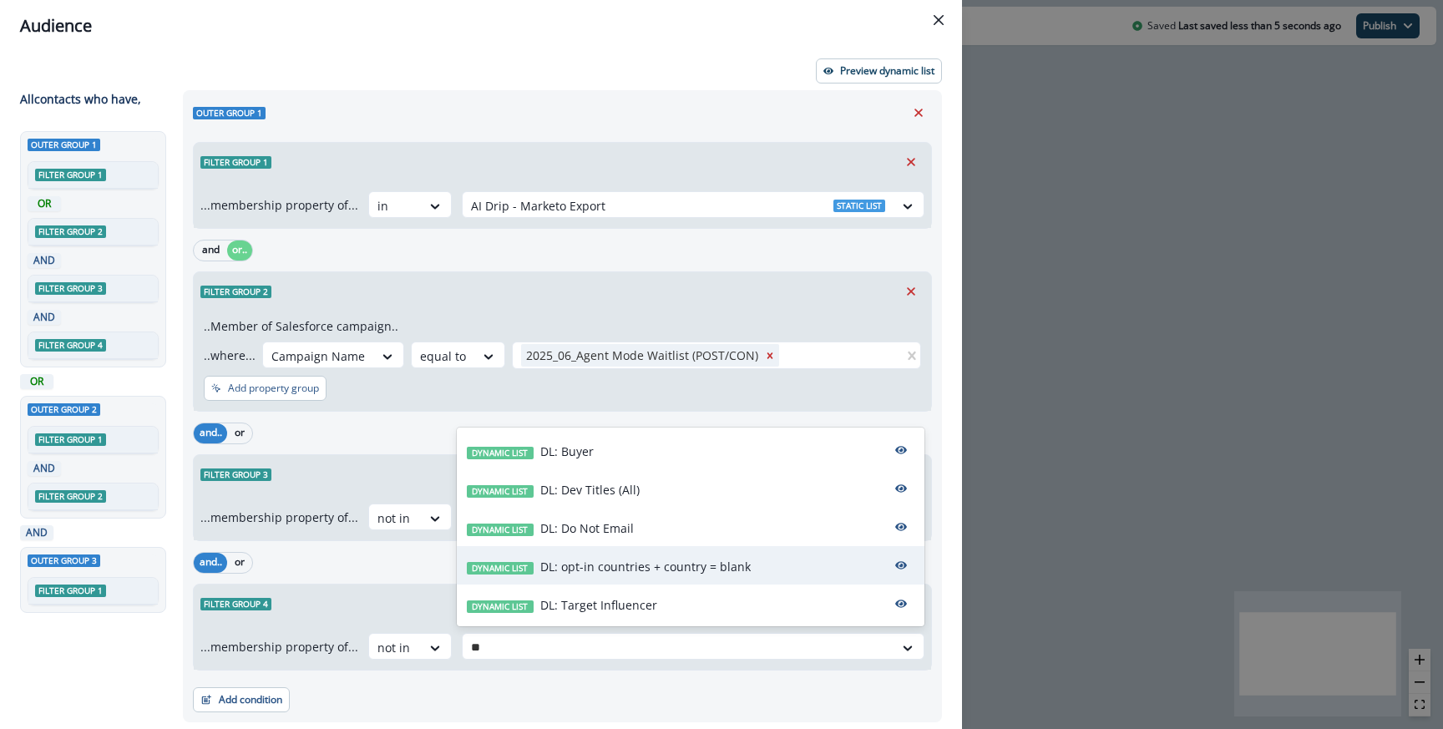
click at [617, 564] on p "DL: opt-in countries + country = blank" at bounding box center [645, 567] width 210 height 18
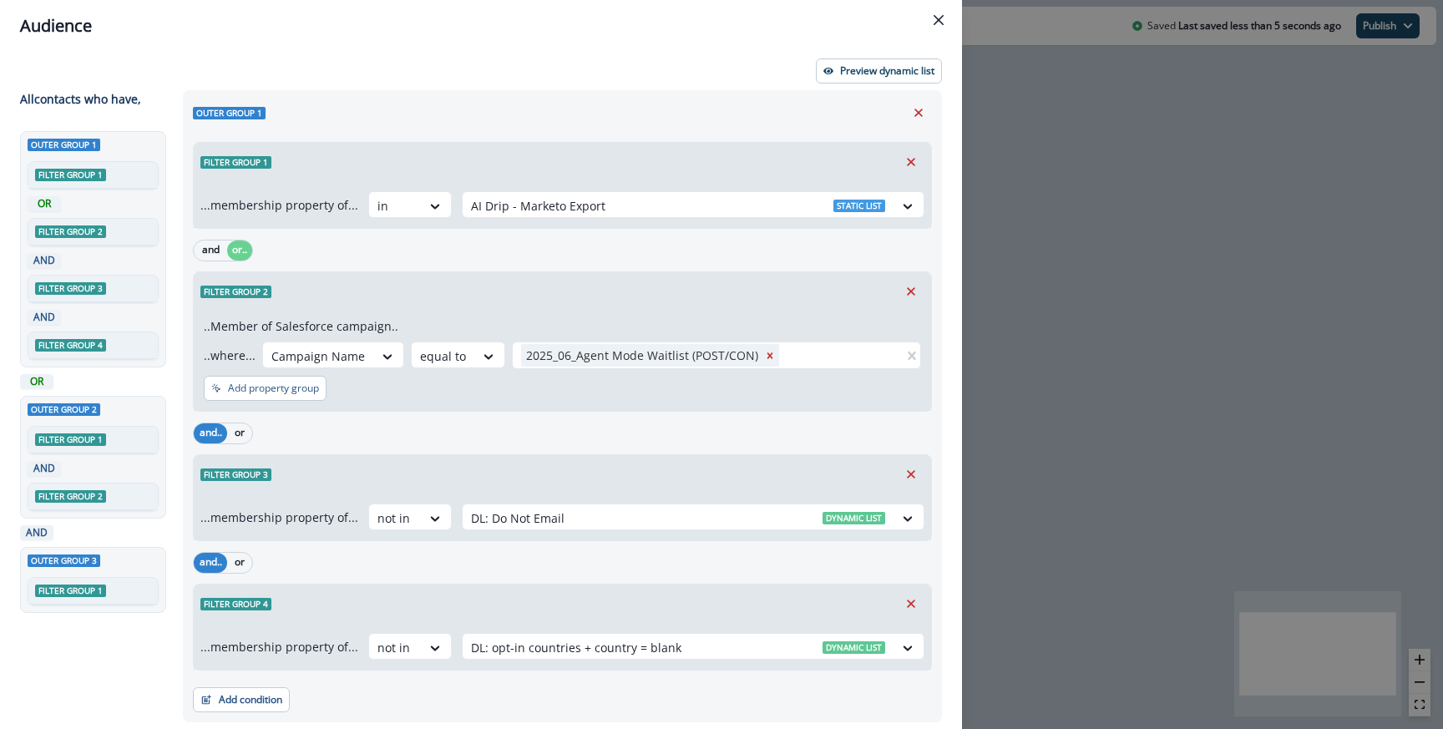
click at [550, 577] on div "and.. or Filter group 4 ...membership property of... not in DL: opt-in countrie…" at bounding box center [562, 609] width 739 height 123
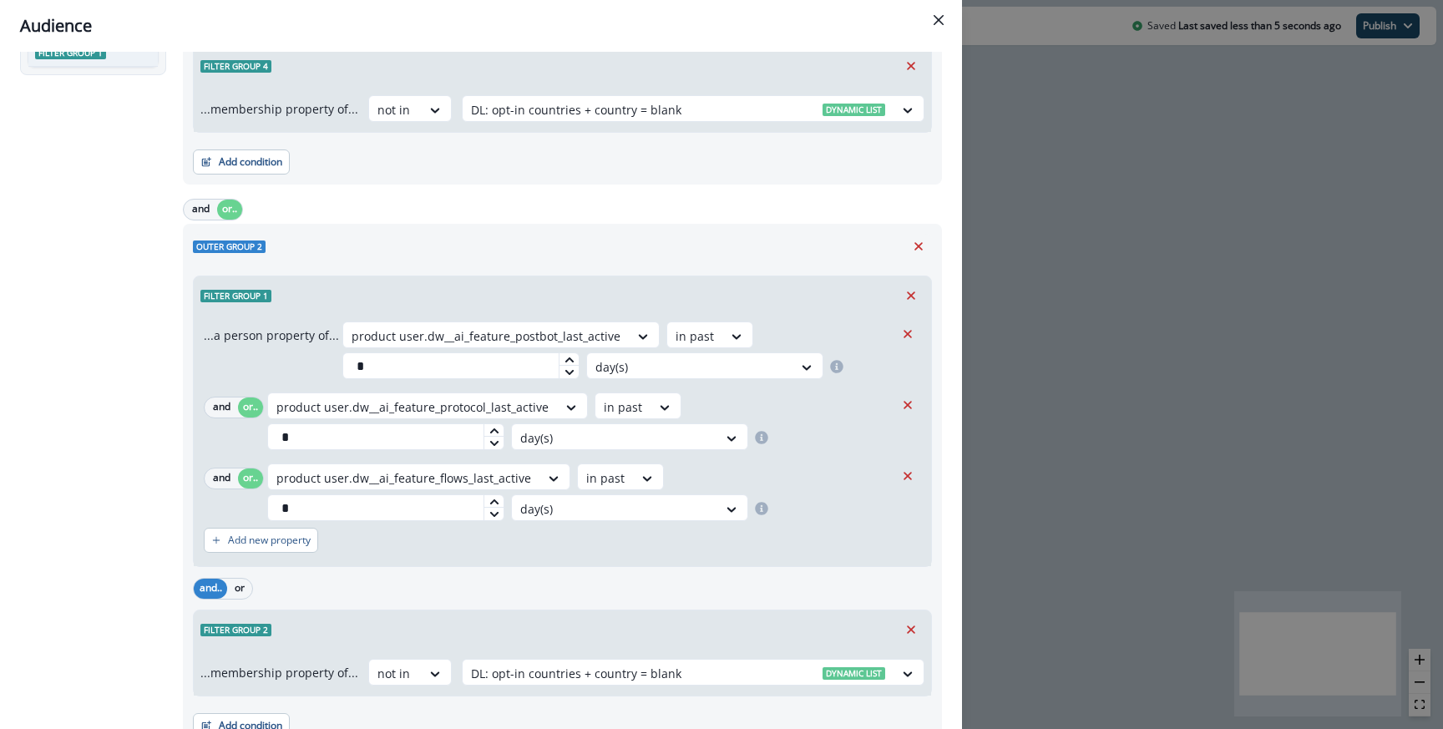
scroll to position [545, 0]
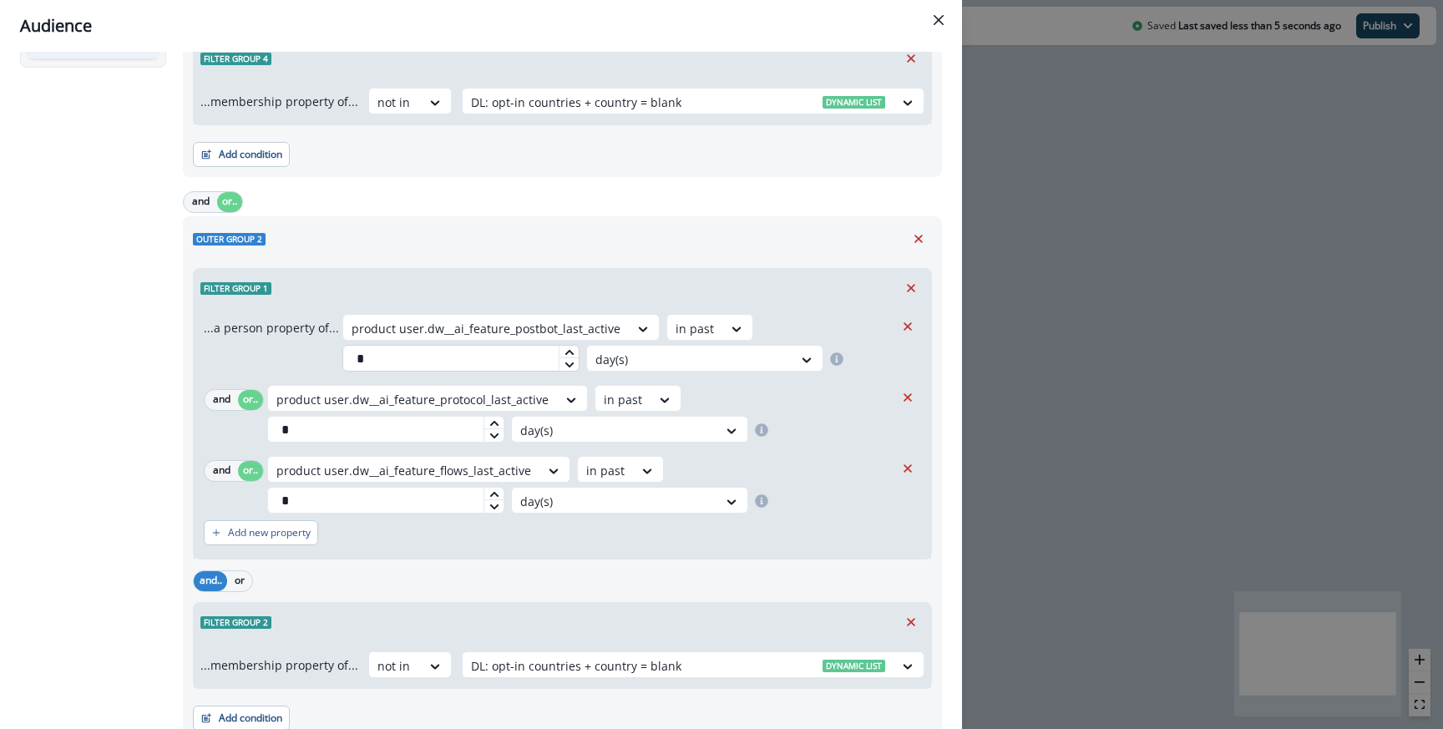
click at [439, 363] on input "*" at bounding box center [460, 358] width 237 height 27
type input "*"
click at [291, 428] on input "*" at bounding box center [385, 429] width 237 height 27
type input "*"
click at [294, 496] on input "*" at bounding box center [385, 500] width 237 height 27
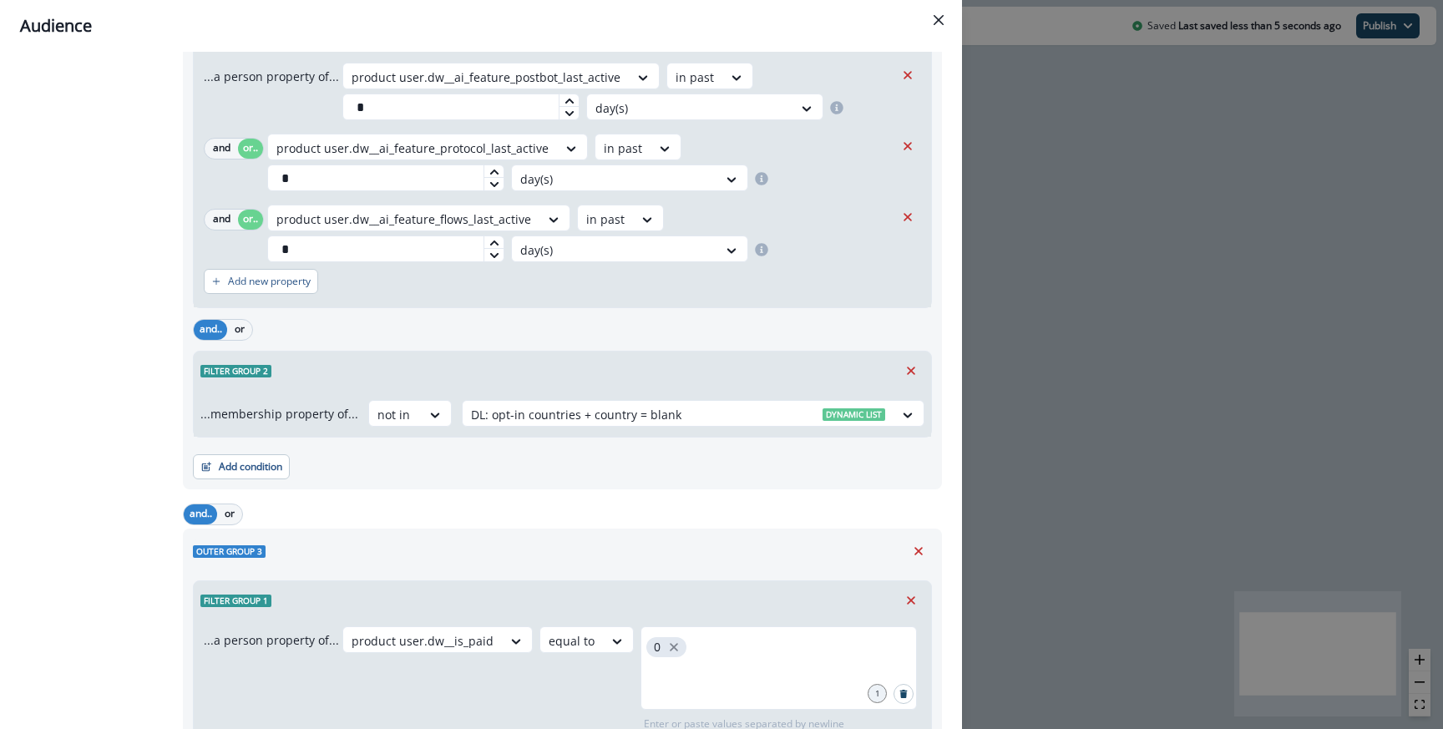
scroll to position [769, 0]
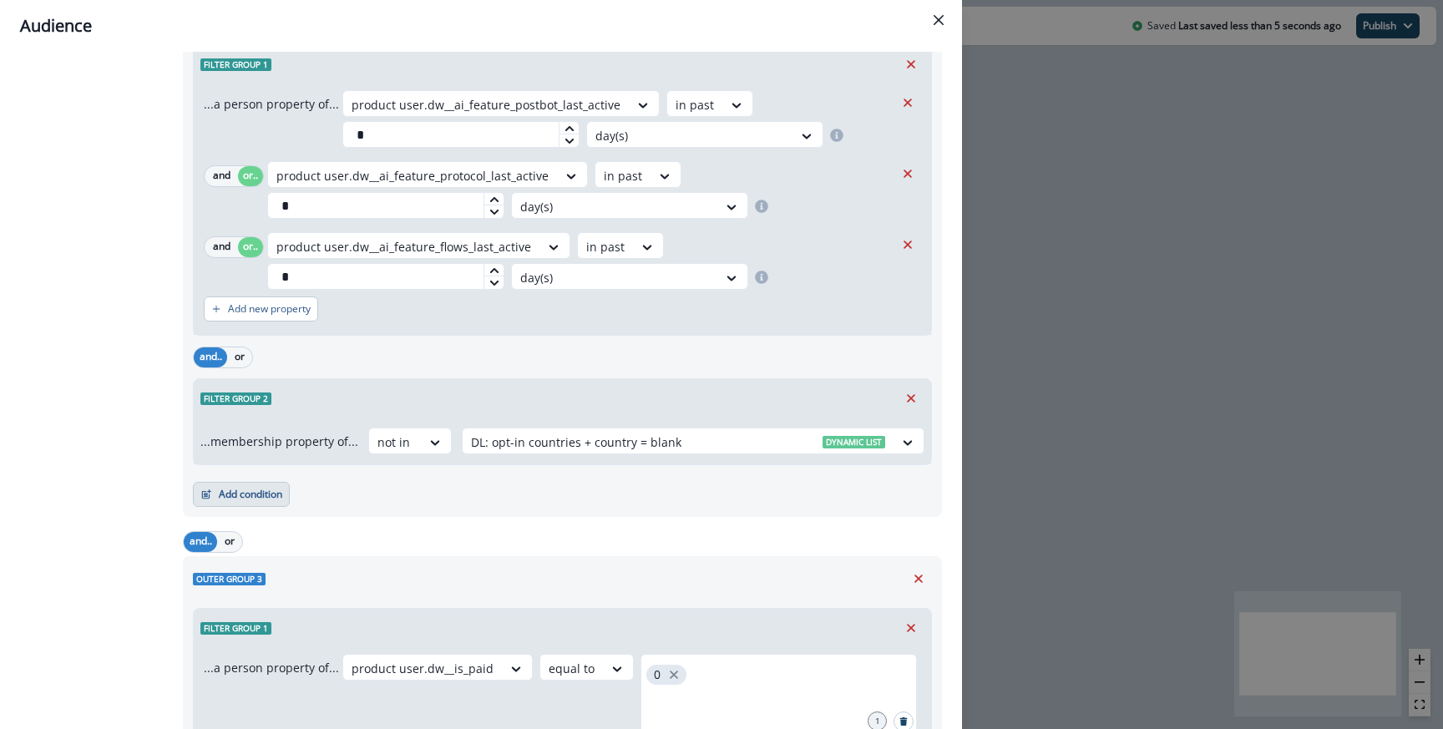
type input "*"
click at [271, 486] on button "Add condition" at bounding box center [241, 494] width 97 height 25
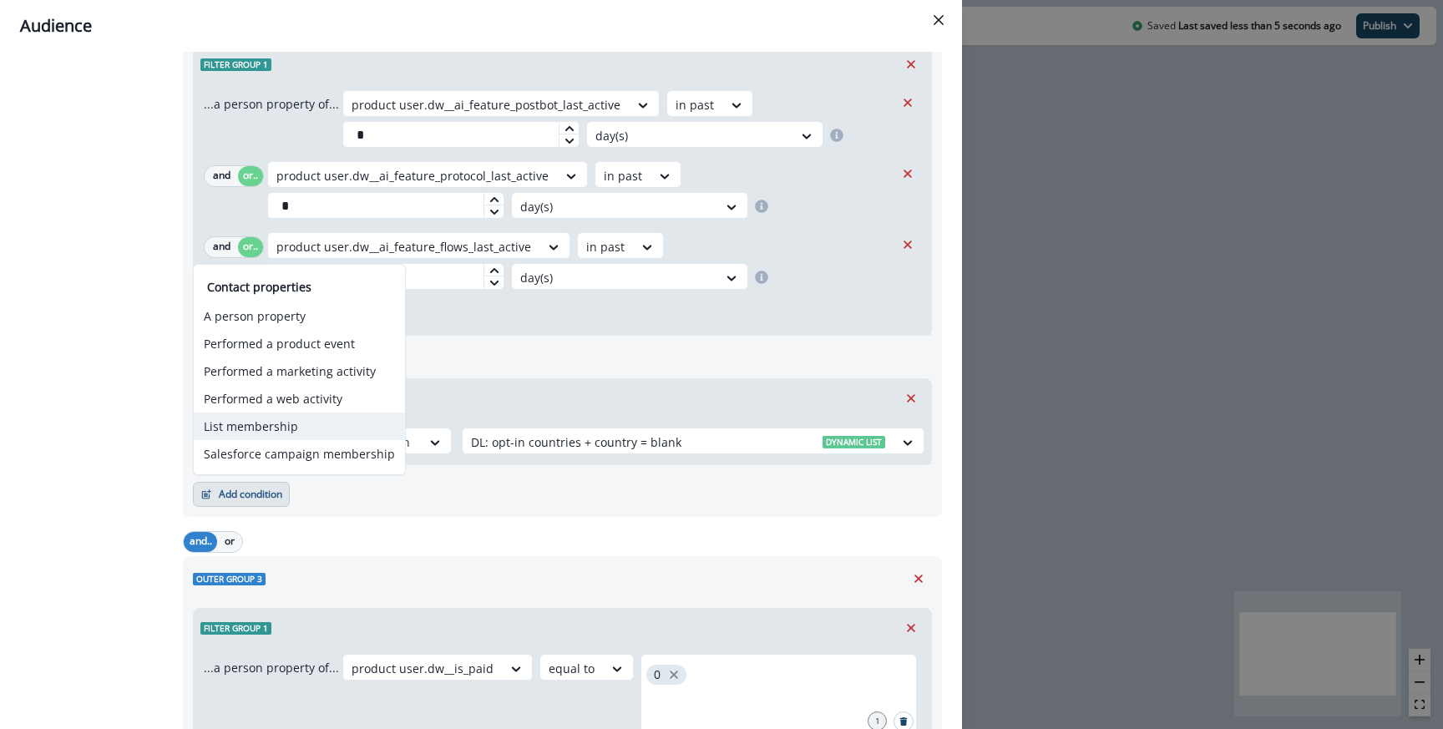
click at [301, 429] on button "List membership" at bounding box center [299, 427] width 211 height 28
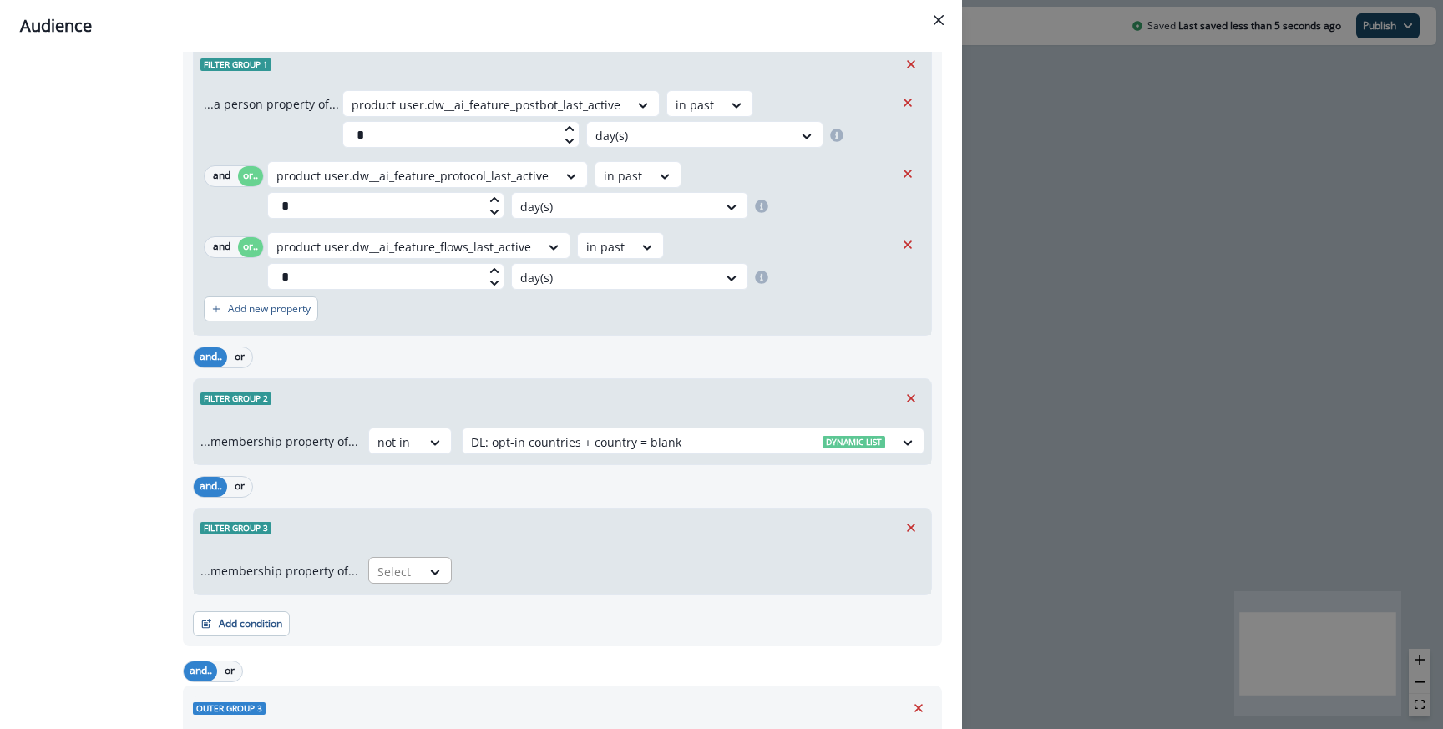
click at [421, 580] on div at bounding box center [436, 572] width 30 height 28
click at [404, 642] on div "in" at bounding box center [405, 640] width 84 height 31
click at [433, 572] on icon at bounding box center [435, 572] width 15 height 17
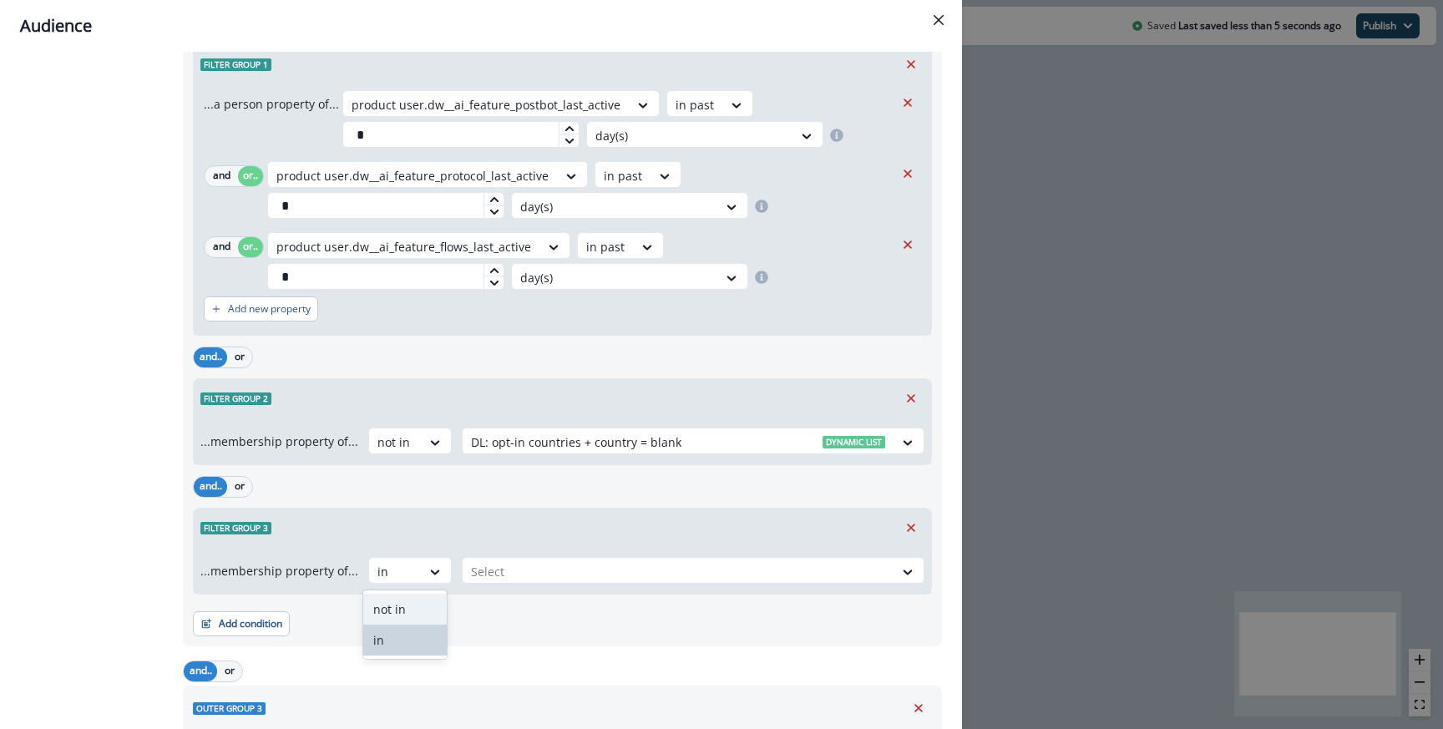
click at [421, 600] on div "not in" at bounding box center [405, 609] width 84 height 31
click at [514, 578] on div at bounding box center [678, 571] width 414 height 21
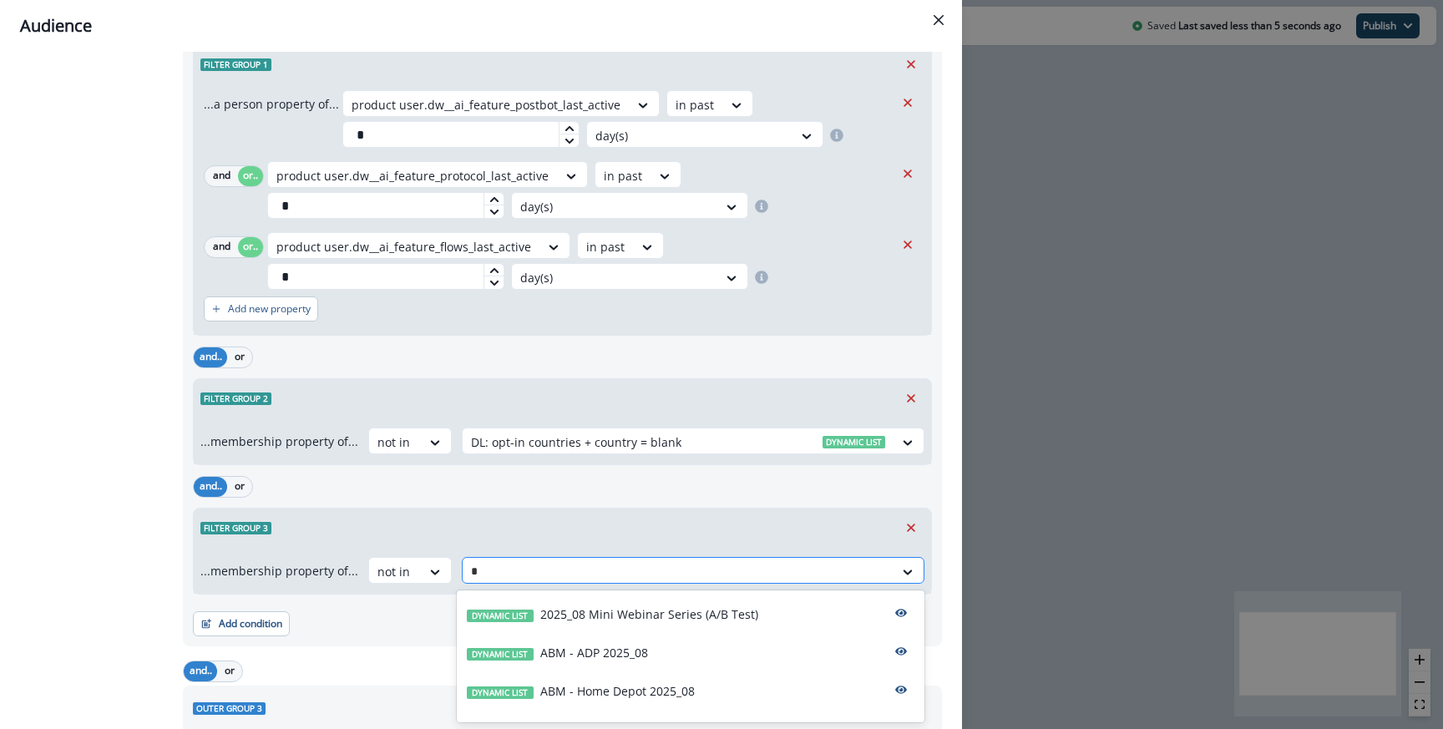
type input "**"
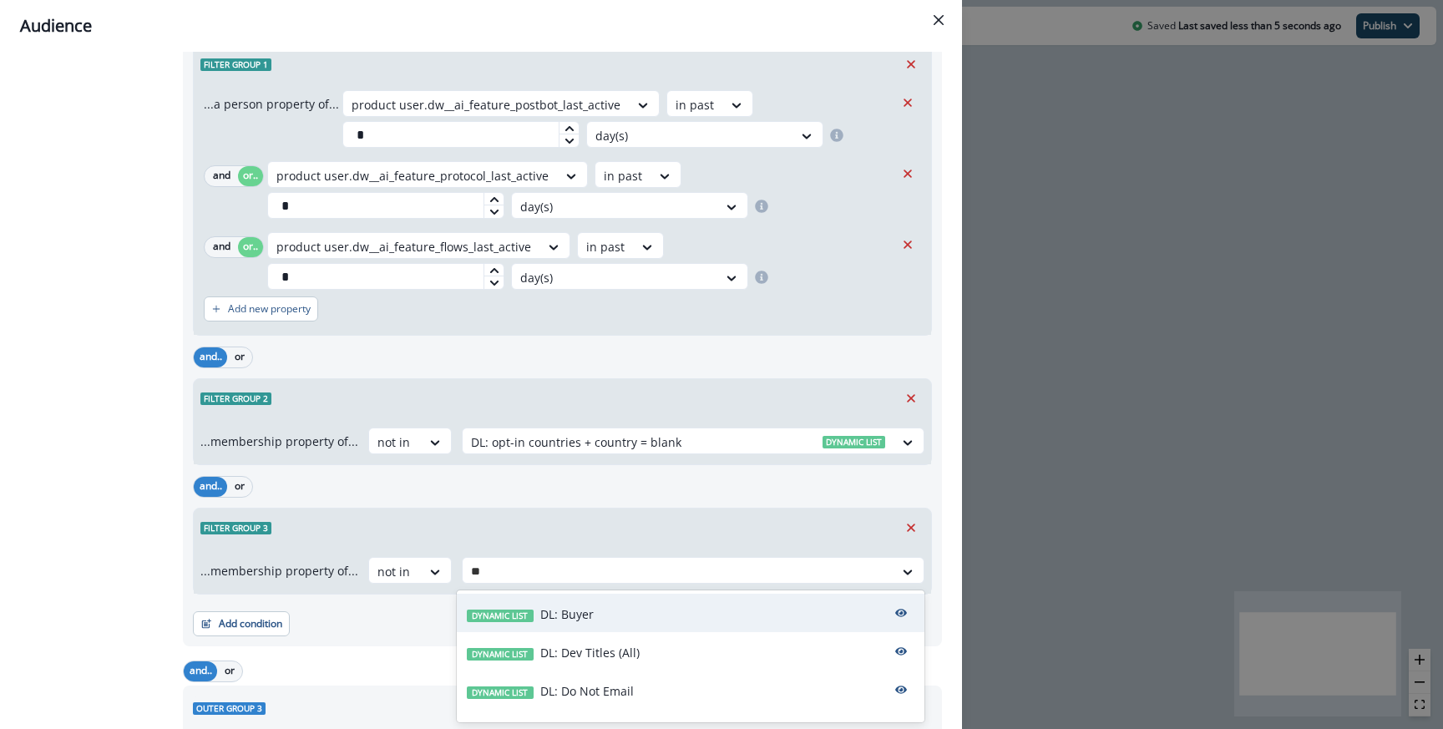
scroll to position [67, 0]
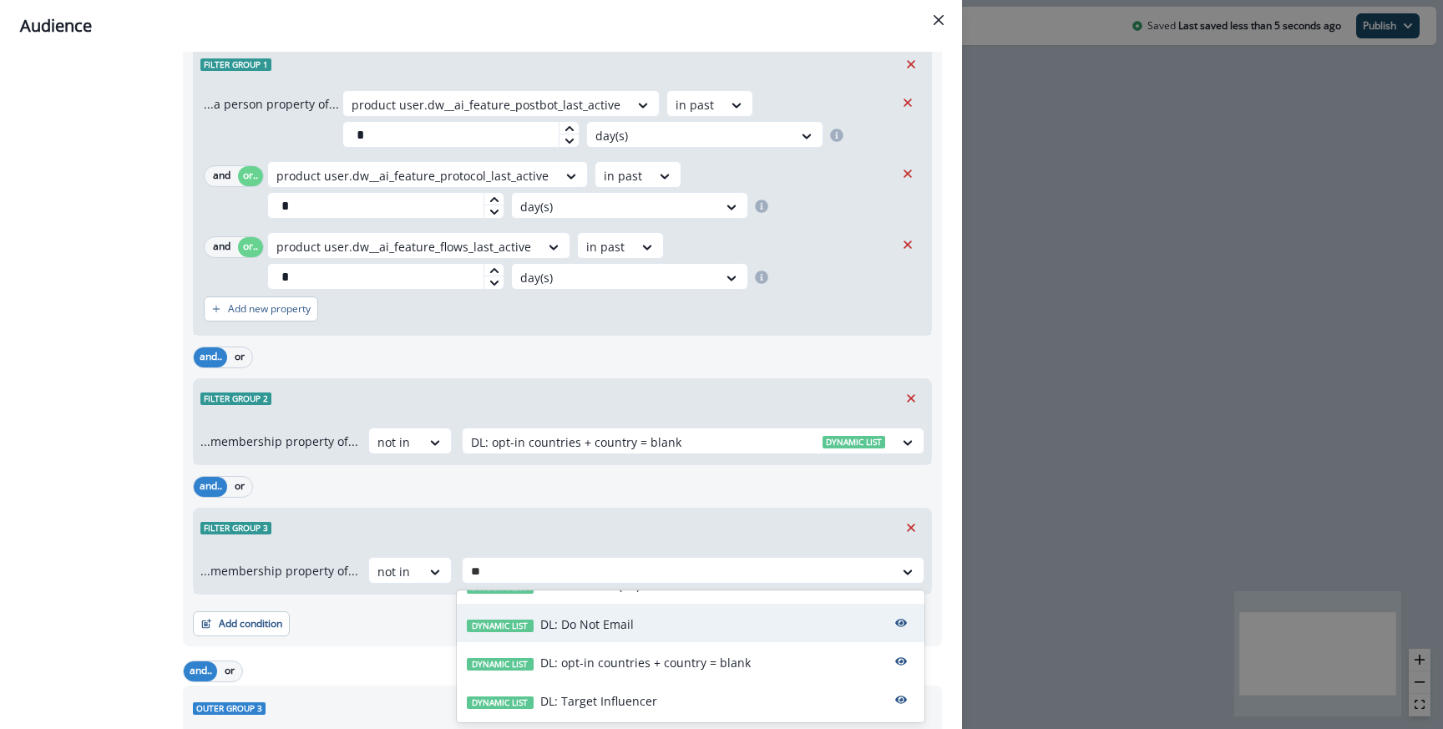
click at [596, 617] on p "DL: Do Not Email" at bounding box center [587, 624] width 94 height 18
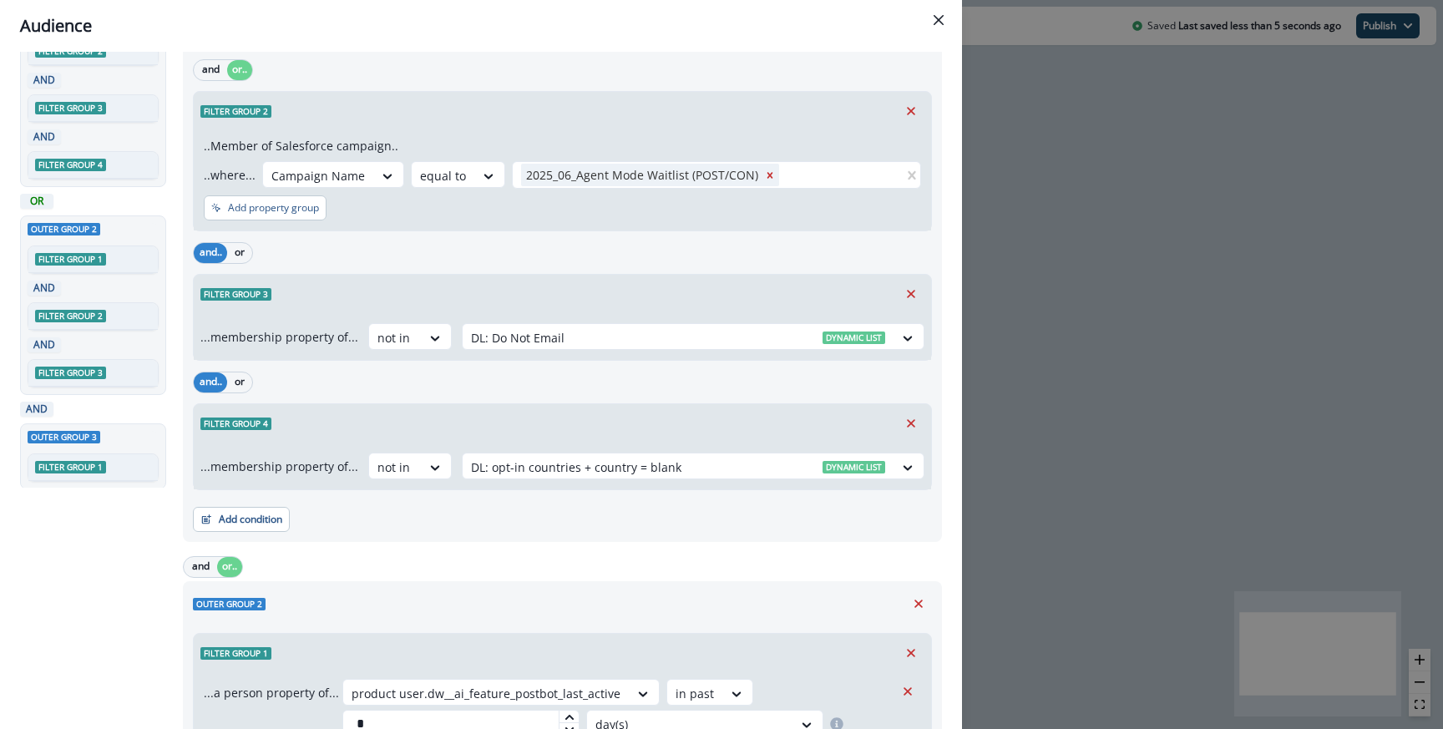
scroll to position [0, 0]
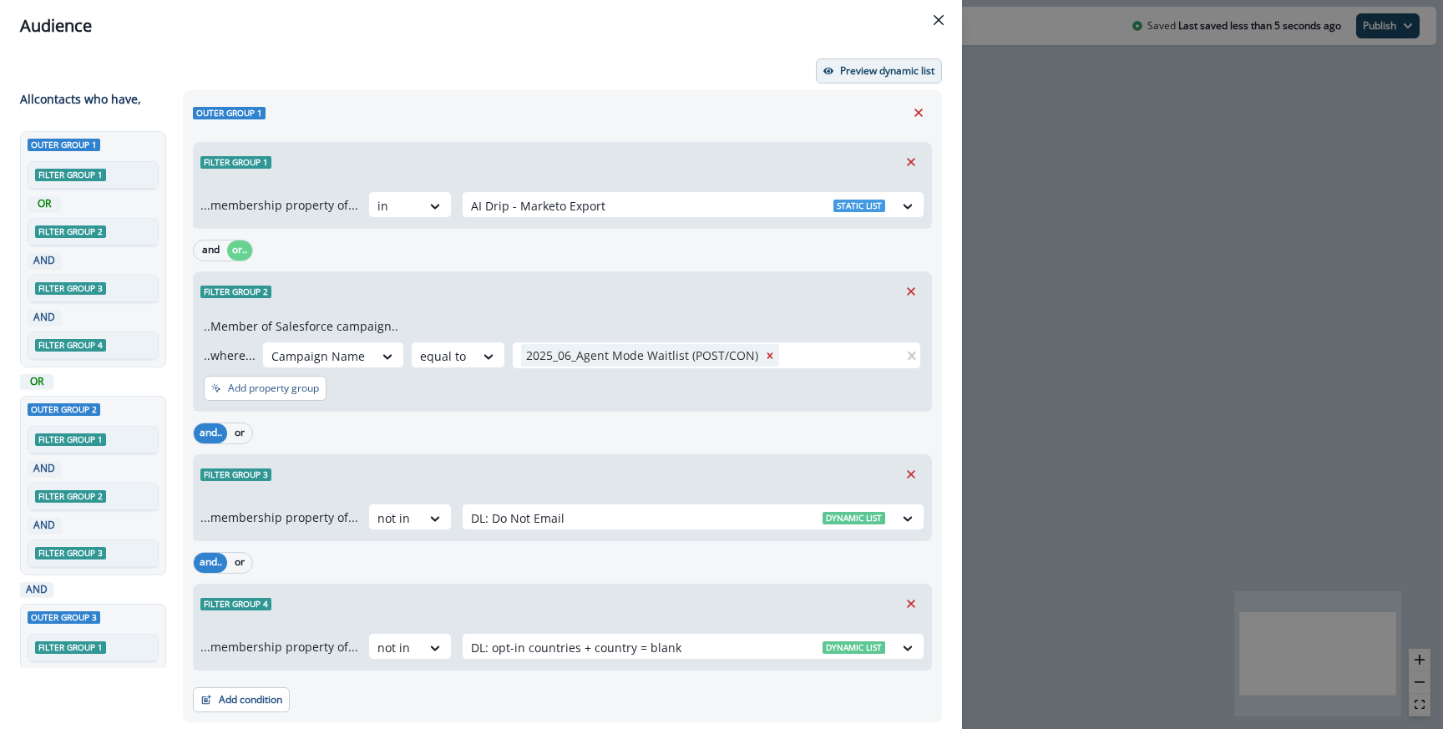
click at [863, 71] on p "Preview dynamic list" at bounding box center [887, 71] width 94 height 12
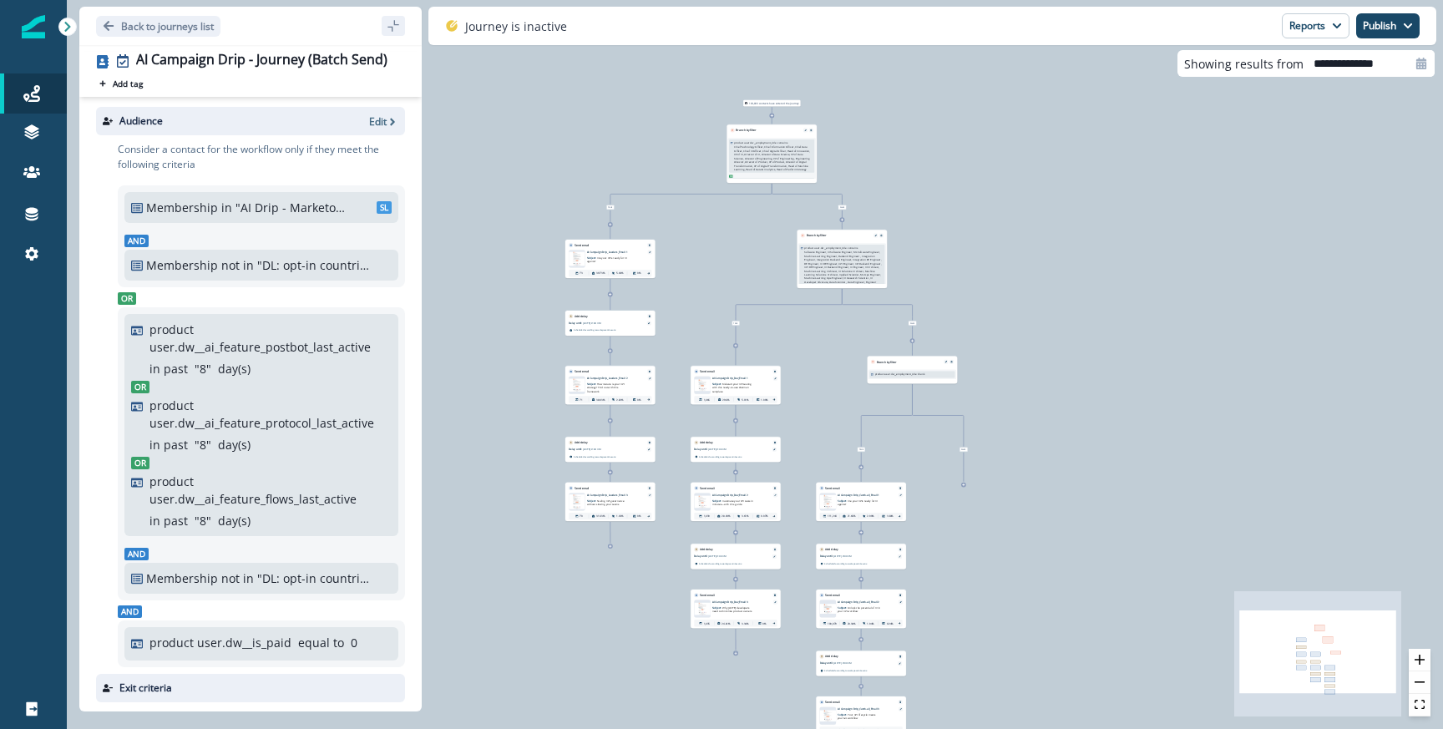
click at [261, 203] on p ""AI Drip - Marketo Export"" at bounding box center [292, 208] width 113 height 18
click at [180, 28] on p "Back to journeys list" at bounding box center [167, 26] width 93 height 14
